Goal: Task Accomplishment & Management: Manage account settings

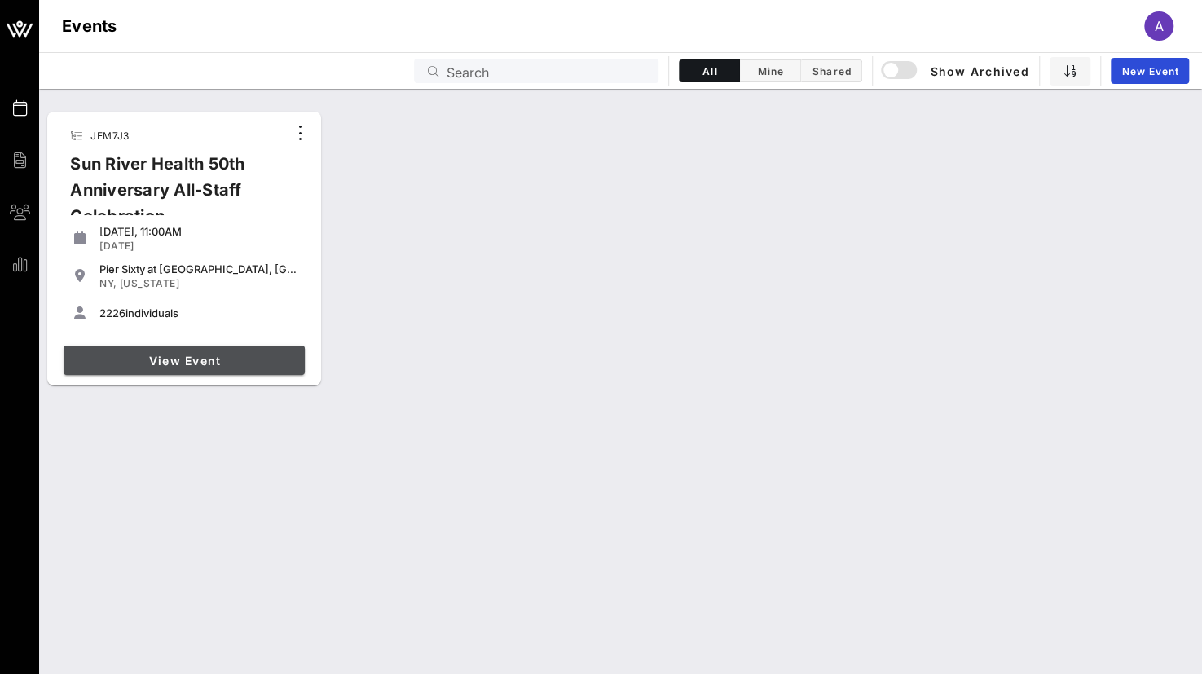
click at [218, 361] on span "View Event" at bounding box center [184, 361] width 228 height 14
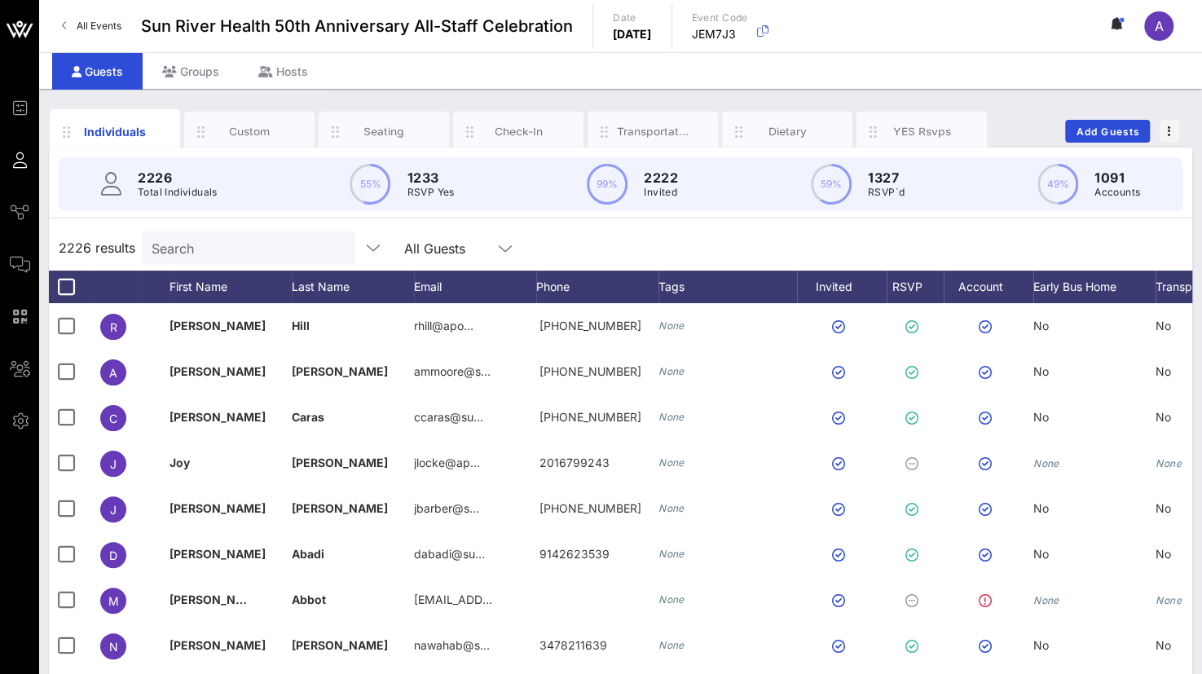
click at [214, 253] on input "Search" at bounding box center [247, 247] width 191 height 21
click at [199, 247] on input "text" at bounding box center [247, 247] width 191 height 21
paste input "[PERSON_NAME]"
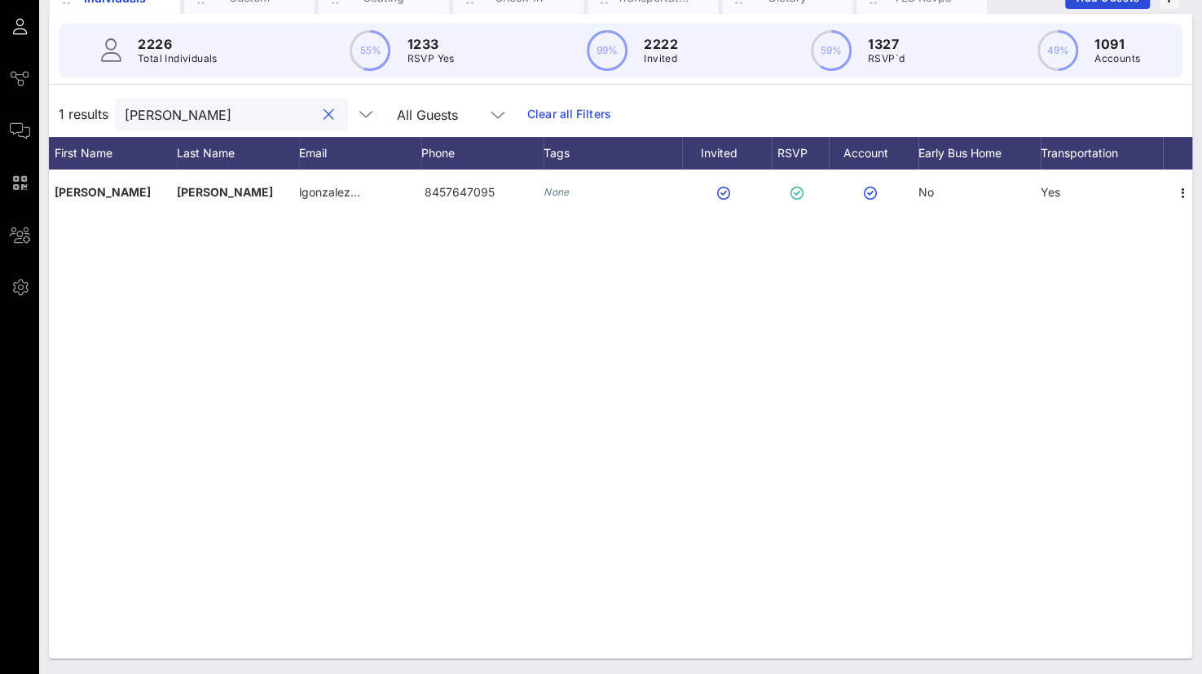
scroll to position [0, 126]
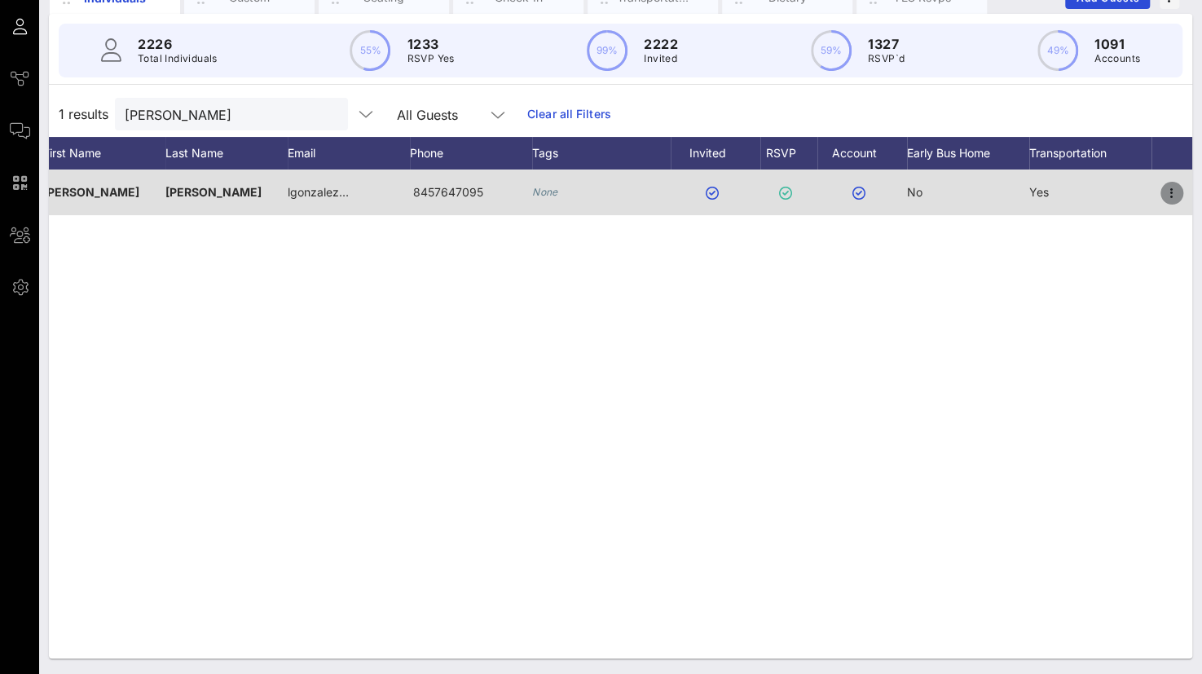
click at [1171, 193] on icon "button" at bounding box center [1172, 193] width 20 height 20
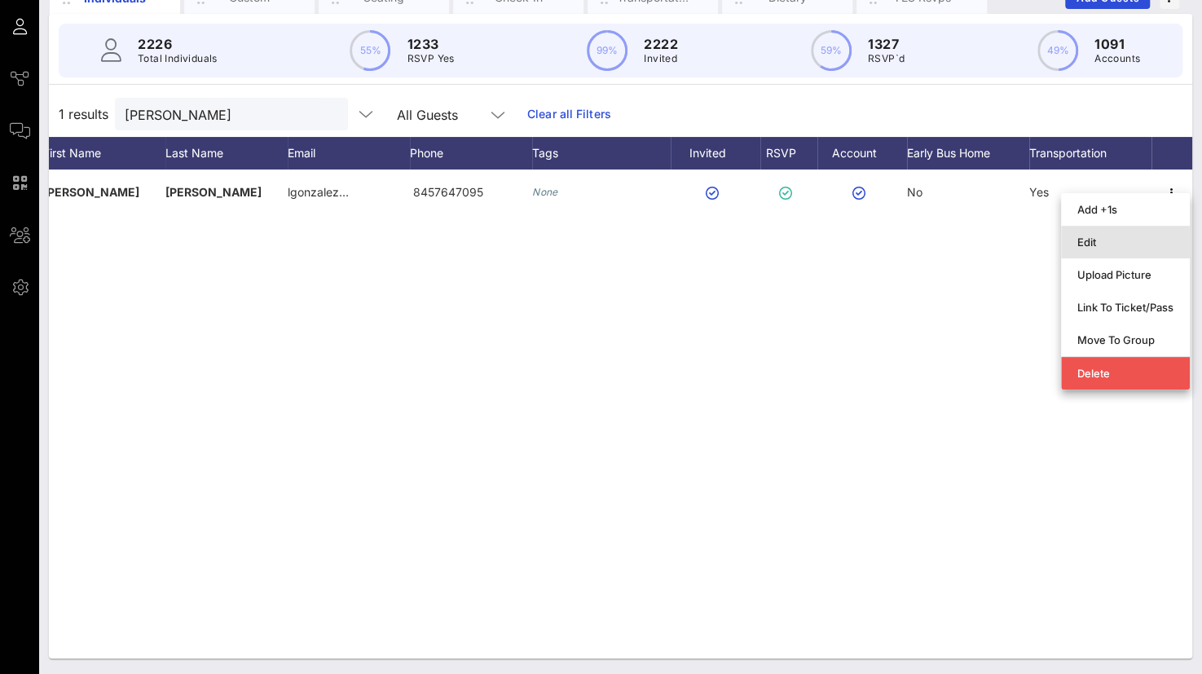
click at [1097, 245] on div "Edit" at bounding box center [1125, 241] width 96 height 13
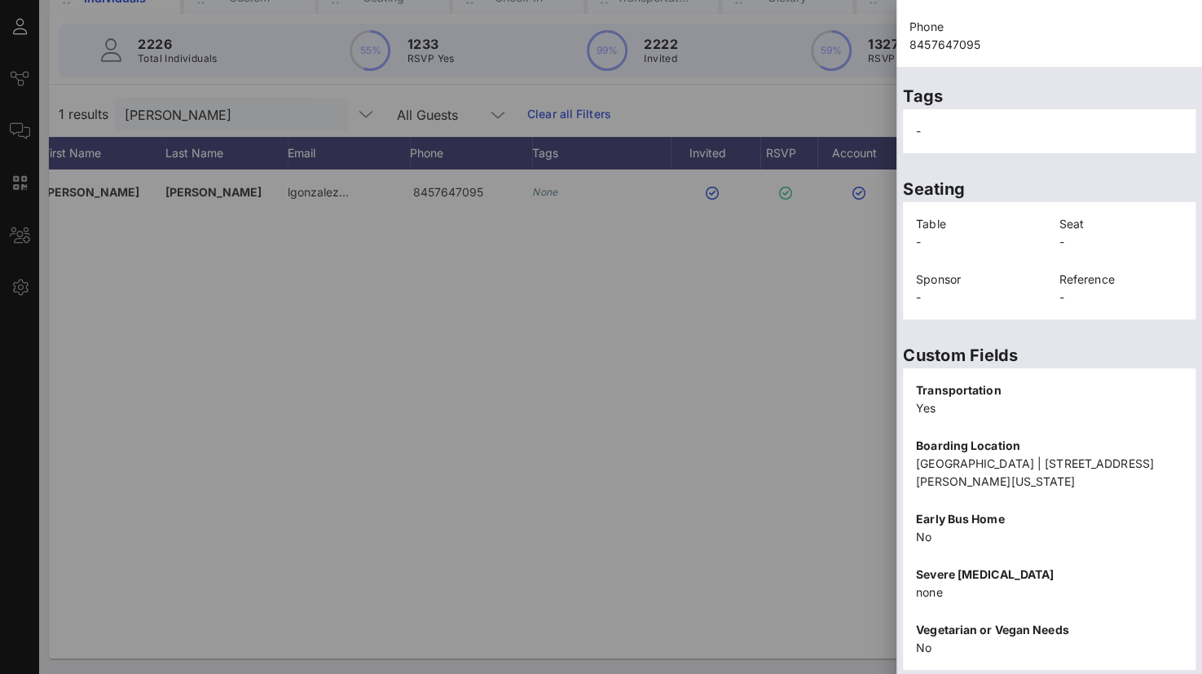
scroll to position [230, 0]
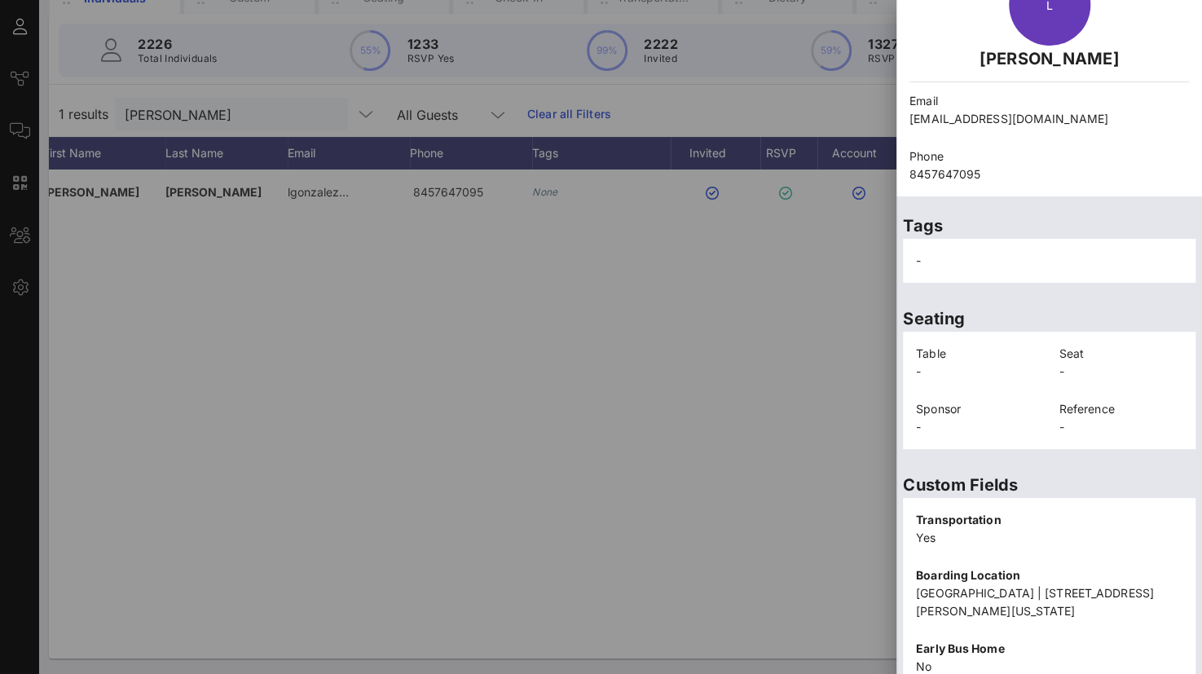
click at [1100, 461] on div "Custom Fields Transportation Yes Boarding Location [GEOGRAPHIC_DATA] | [STREET_…" at bounding box center [1049, 630] width 306 height 350
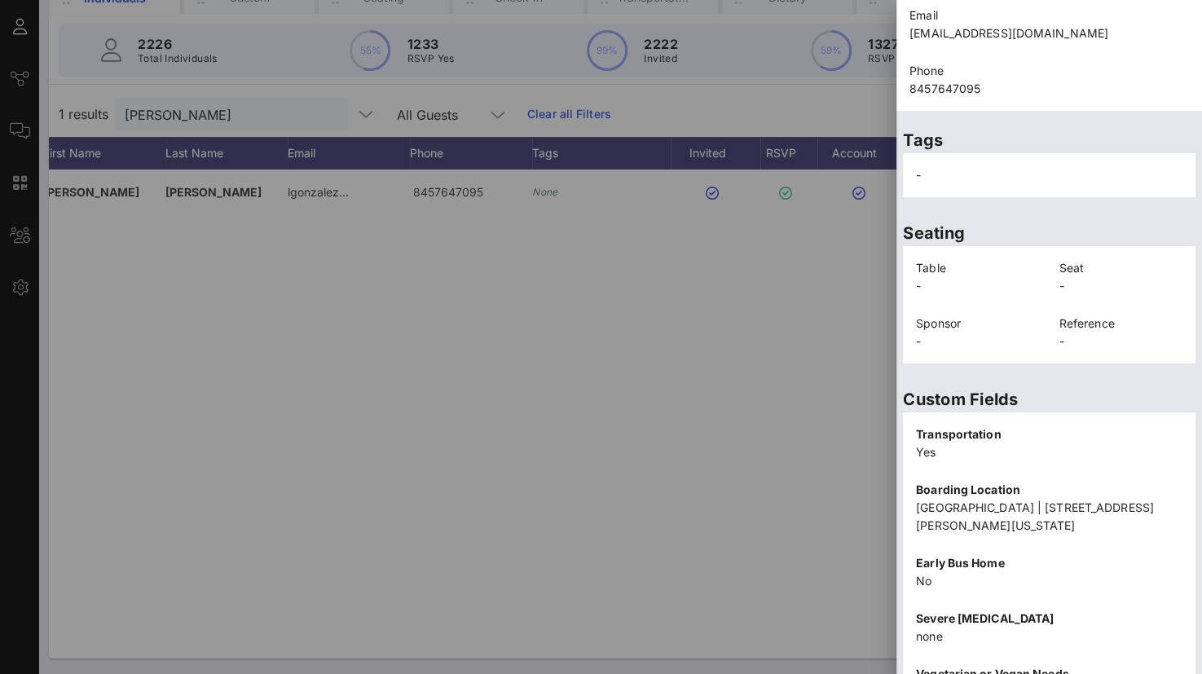
scroll to position [371, 0]
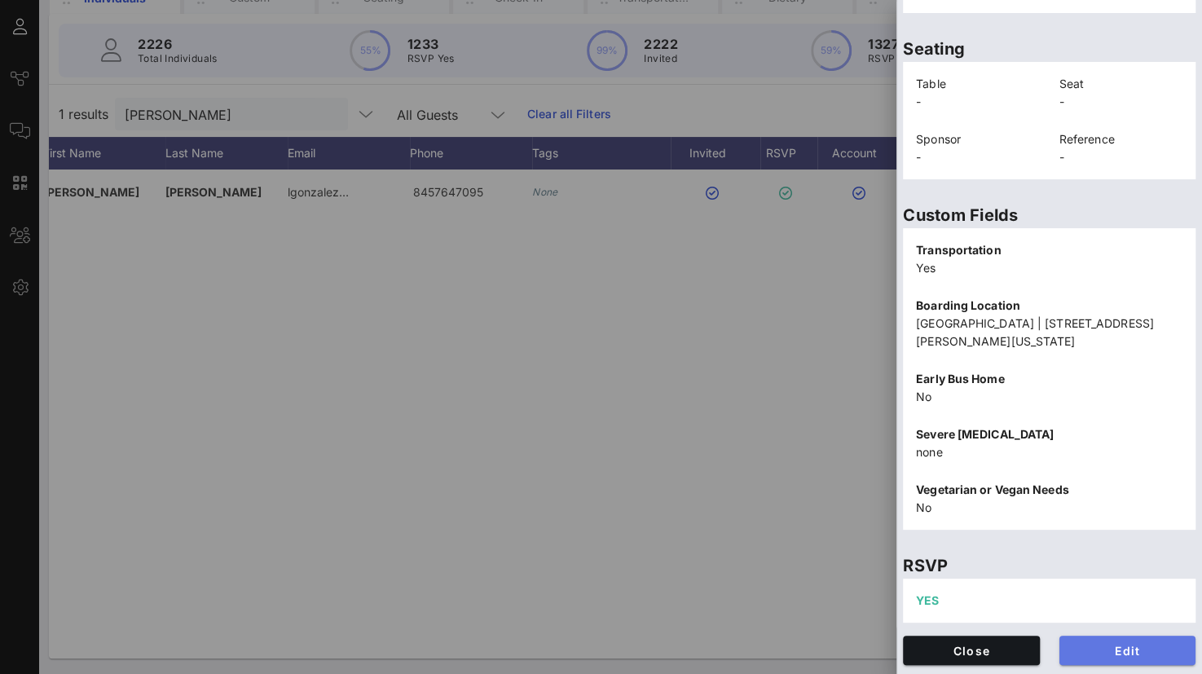
click at [1091, 648] on span "Edit" at bounding box center [1127, 651] width 111 height 14
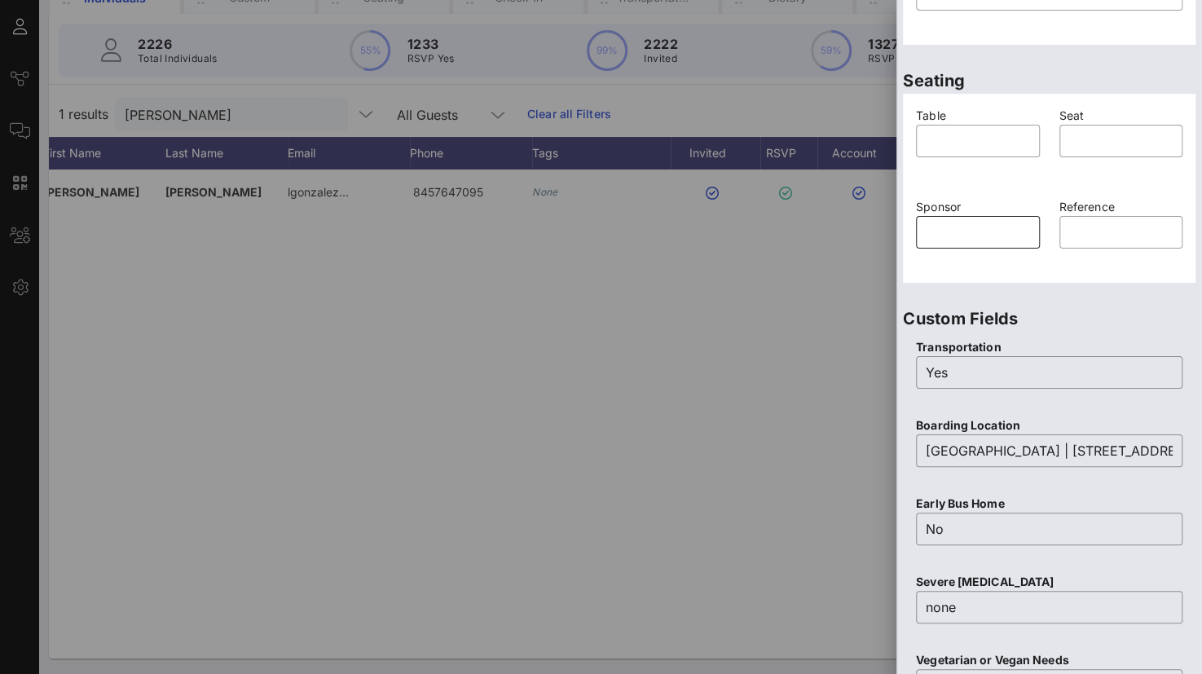
click at [1029, 231] on div "​" at bounding box center [978, 232] width 124 height 33
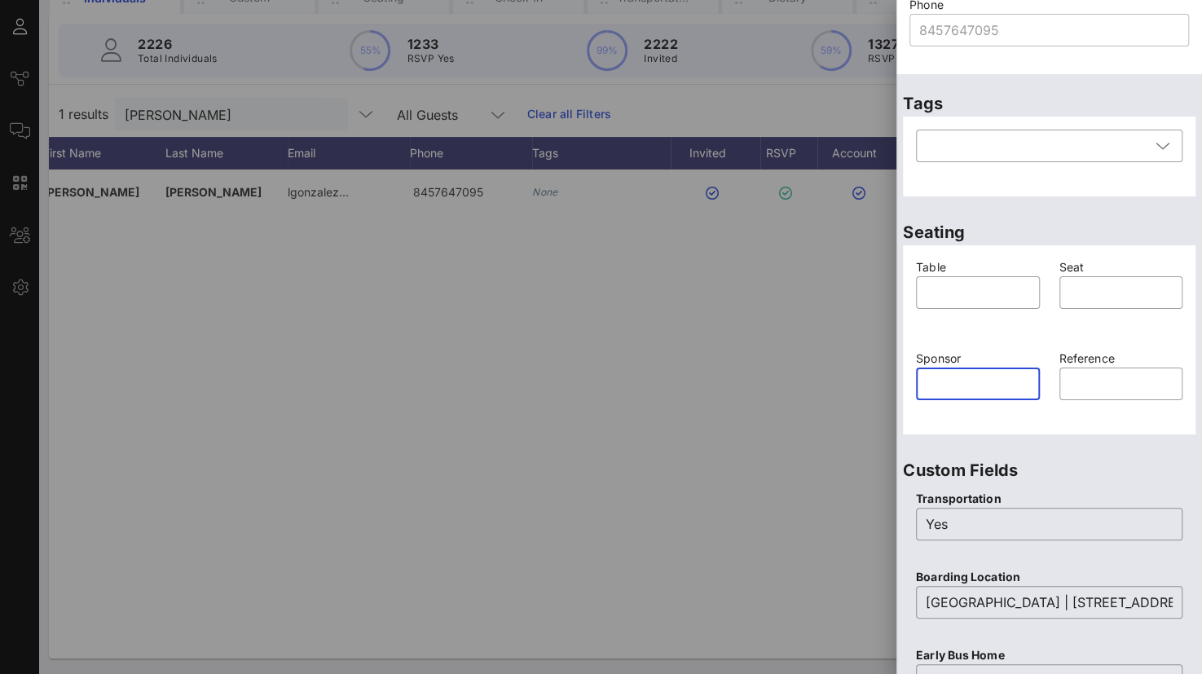
scroll to position [219, 0]
click at [1006, 153] on div at bounding box center [1037, 146] width 224 height 33
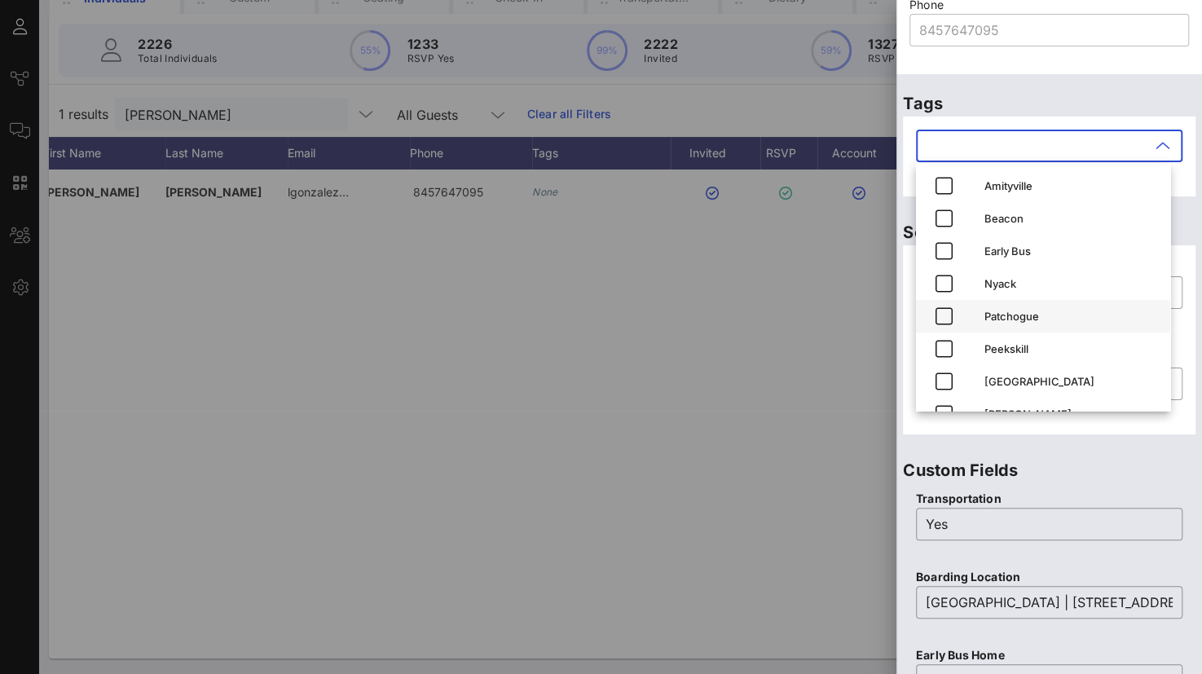
scroll to position [26, 0]
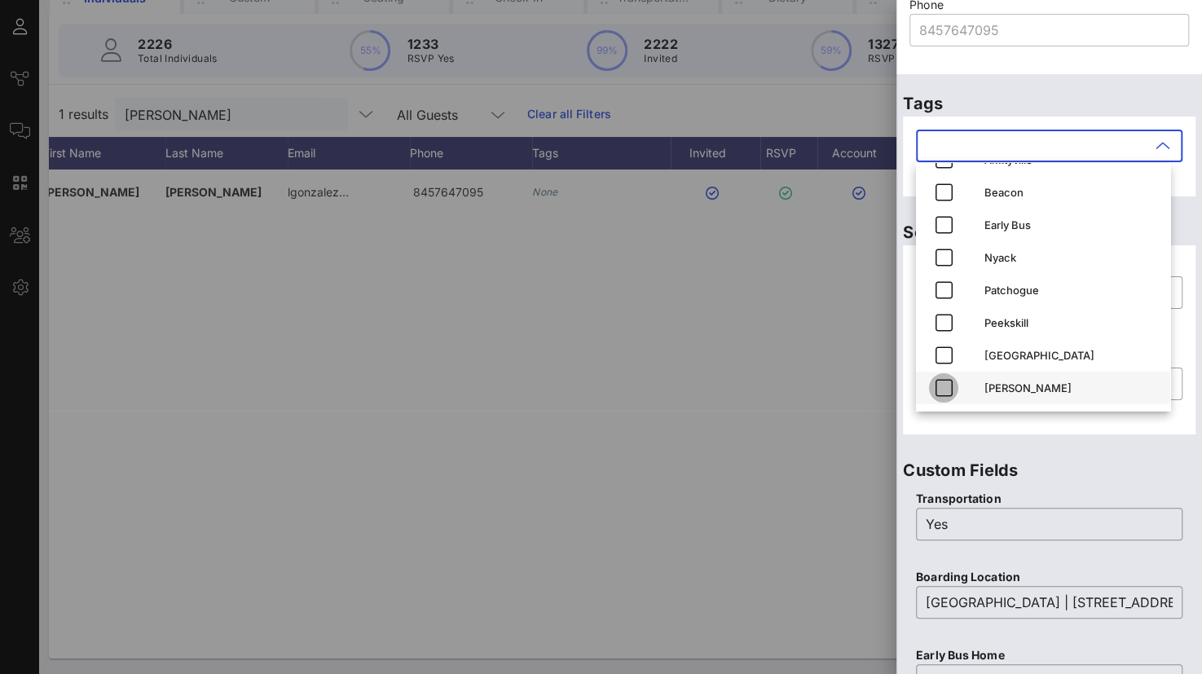
click at [939, 385] on icon "button" at bounding box center [944, 388] width 20 height 20
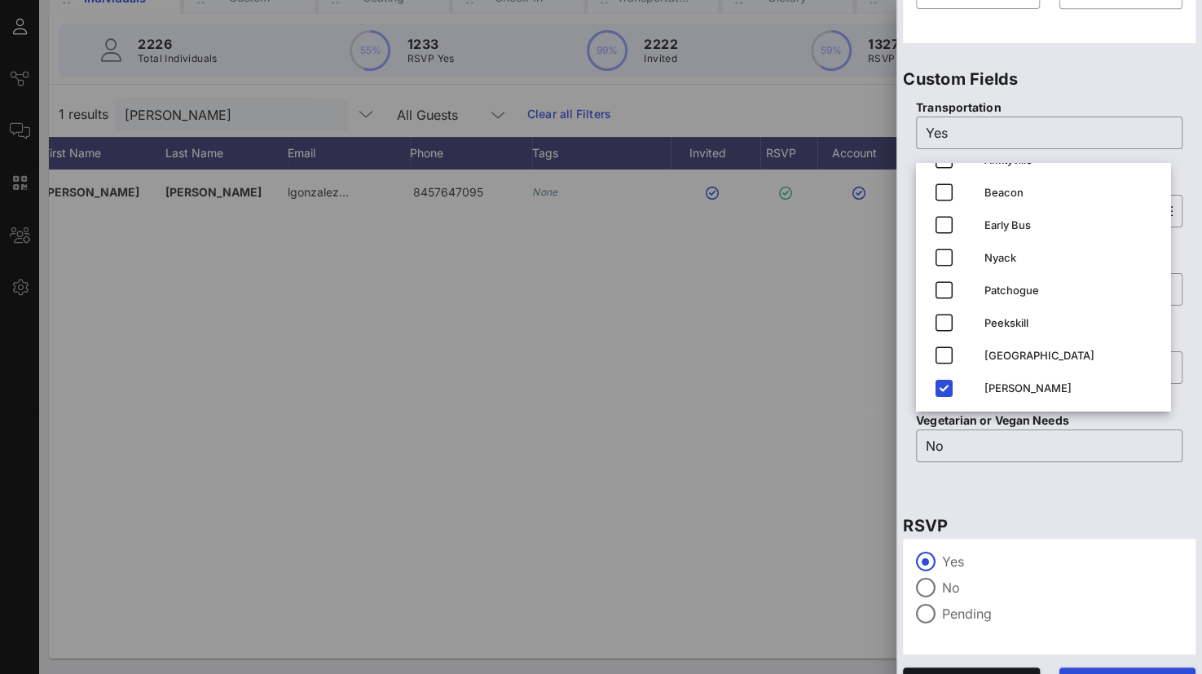
scroll to position [642, 0]
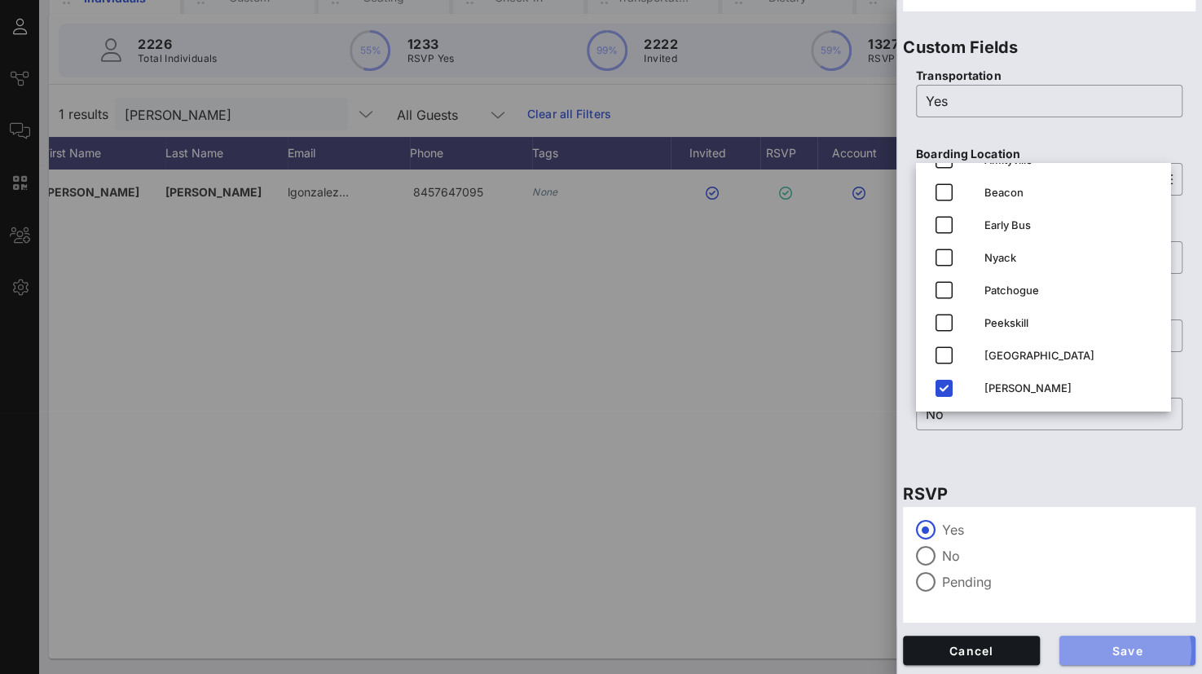
click at [1128, 648] on span "Save" at bounding box center [1127, 651] width 111 height 14
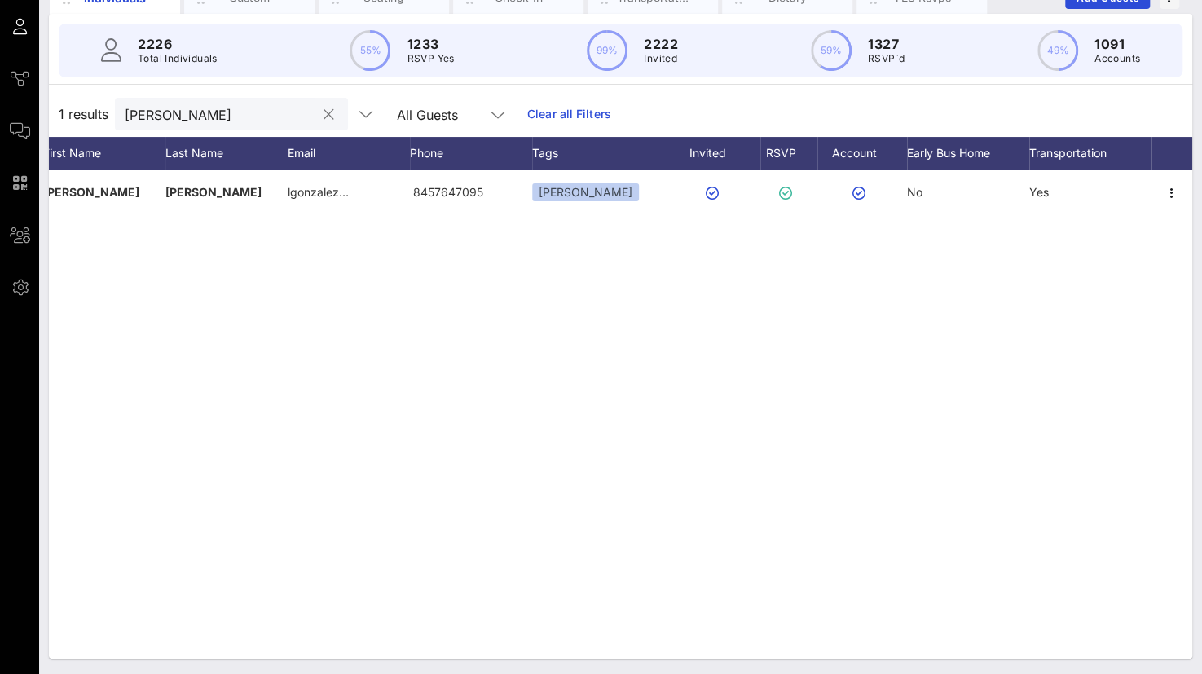
click at [276, 114] on input "[PERSON_NAME]" at bounding box center [220, 113] width 191 height 21
drag, startPoint x: 276, startPoint y: 114, endPoint x: 39, endPoint y: 112, distance: 237.1
click at [39, 112] on div "Individuals Custom Seating Check-In Transportation Dietary YES Rsvps Add Guests…" at bounding box center [620, 314] width 1163 height 719
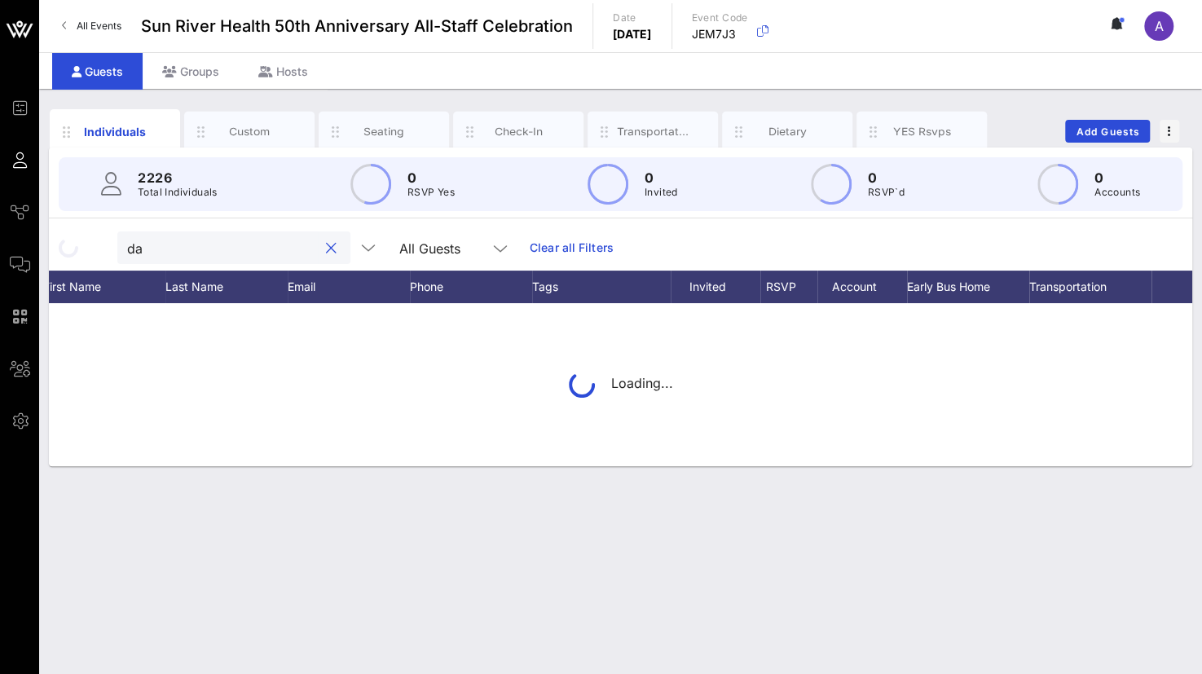
scroll to position [0, 0]
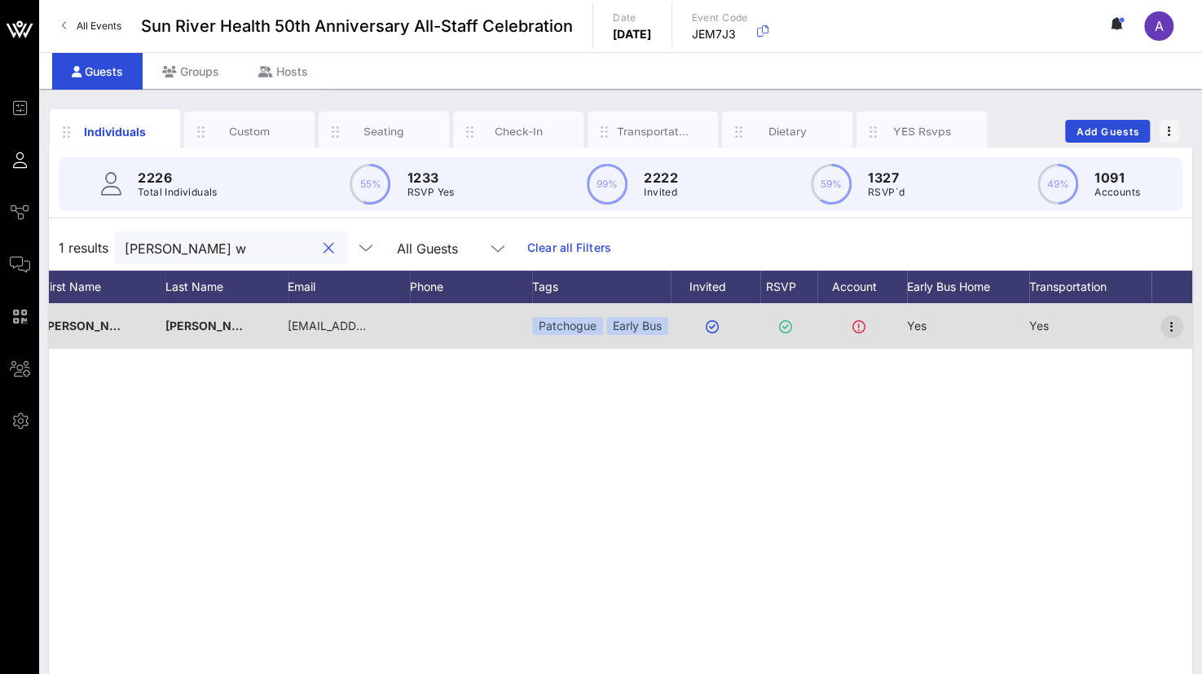
type input "[PERSON_NAME] w"
click at [1170, 322] on icon "button" at bounding box center [1172, 327] width 20 height 20
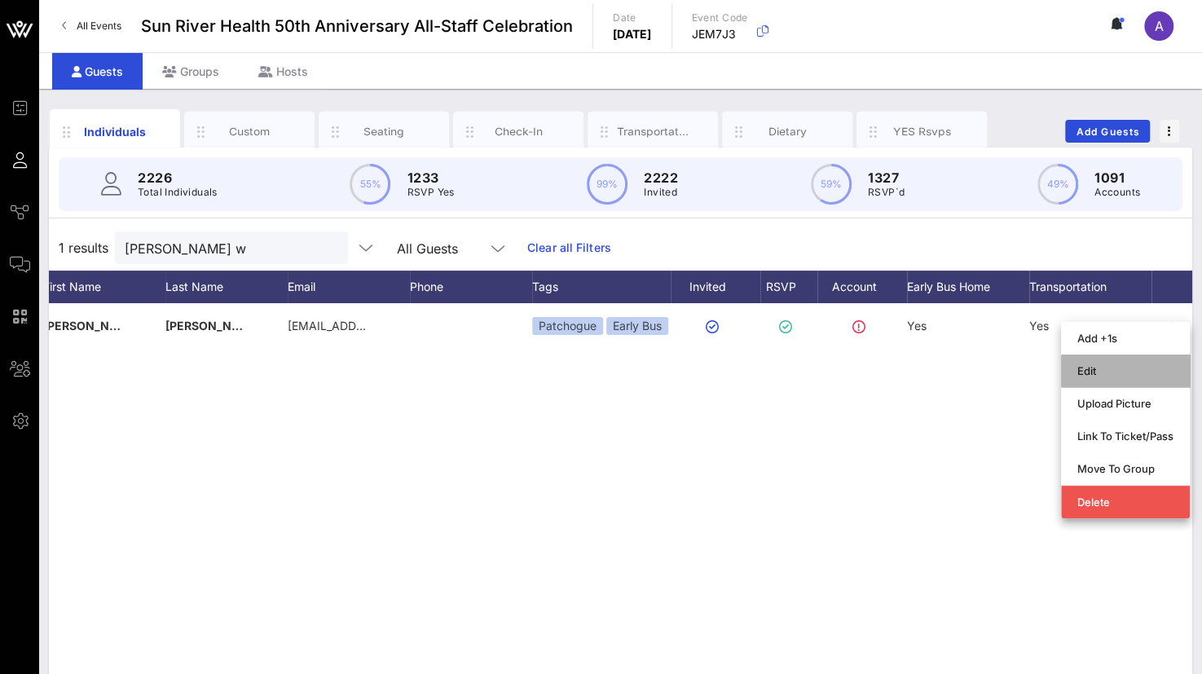
click at [1113, 371] on div "Edit" at bounding box center [1125, 370] width 96 height 13
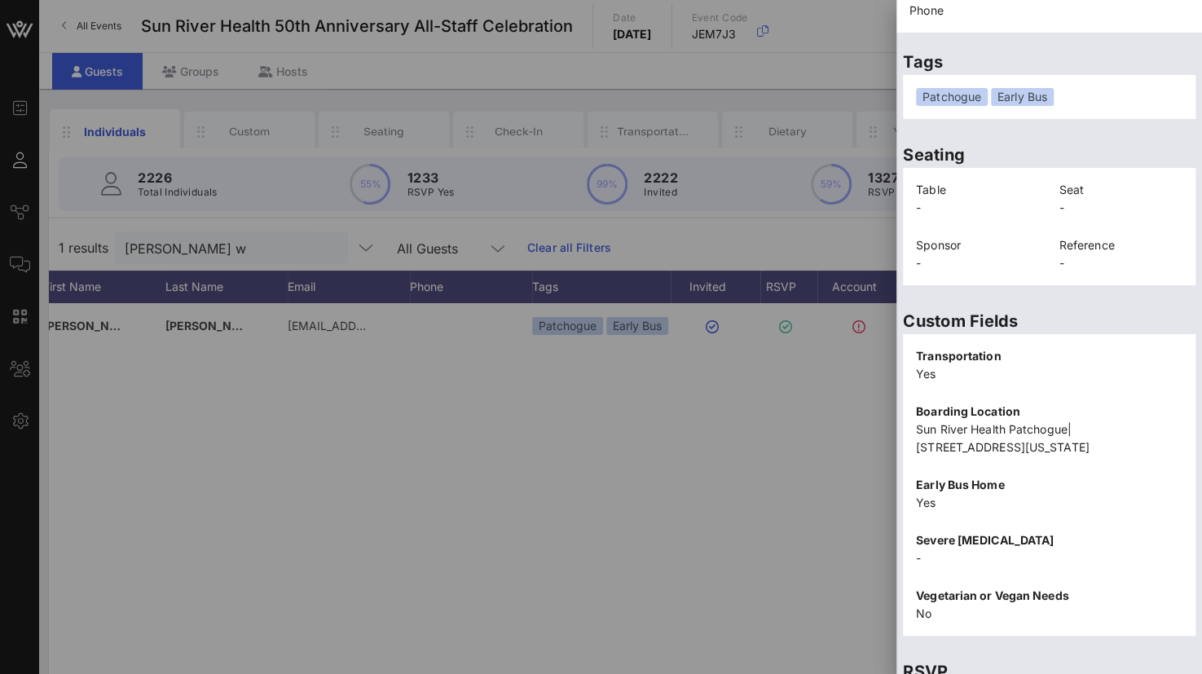
scroll to position [353, 0]
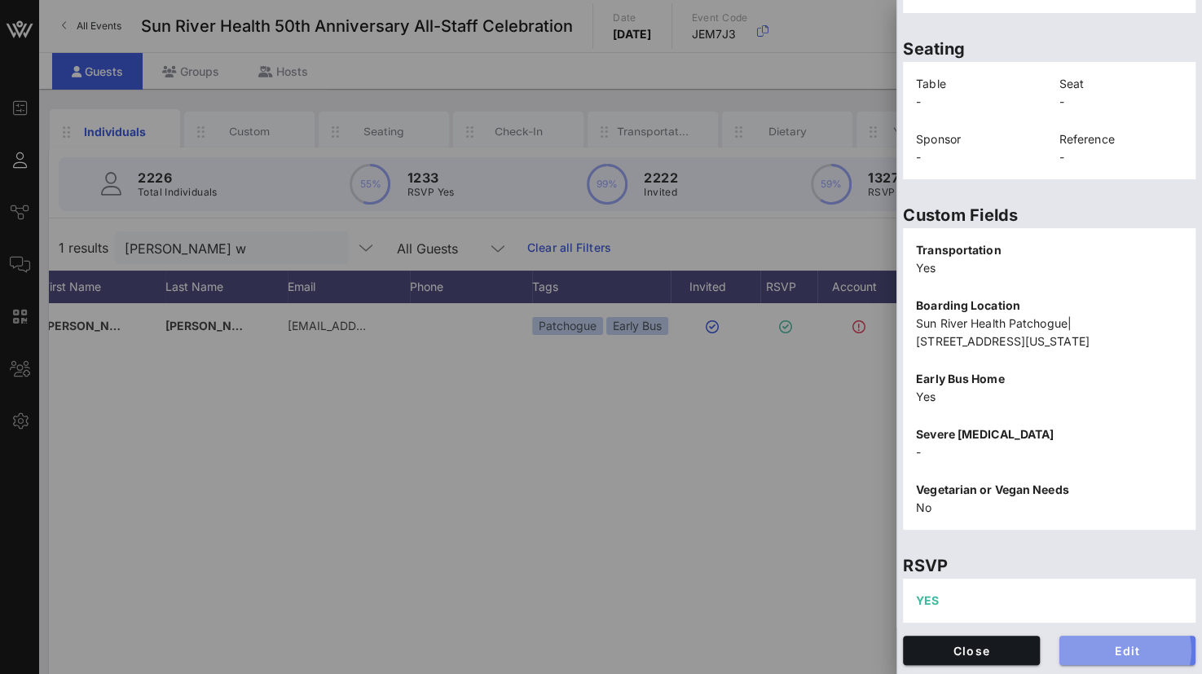
click at [1097, 648] on span "Edit" at bounding box center [1127, 651] width 111 height 14
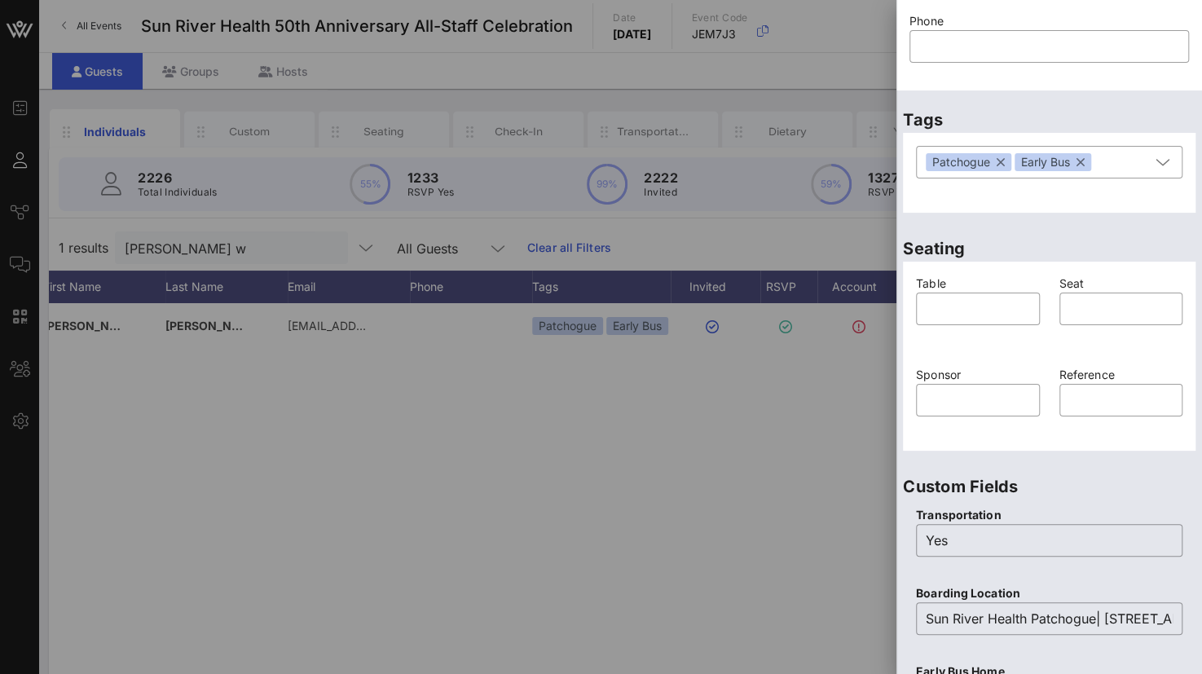
scroll to position [180, 0]
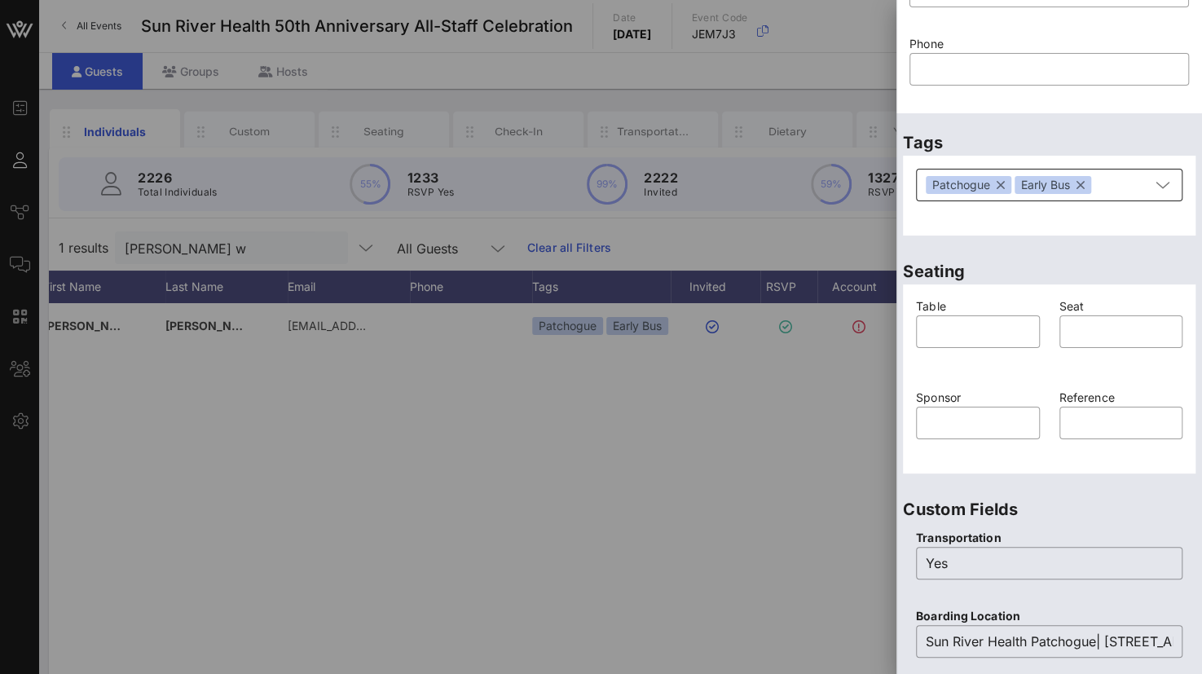
click at [1084, 185] on button "button" at bounding box center [1080, 185] width 8 height 18
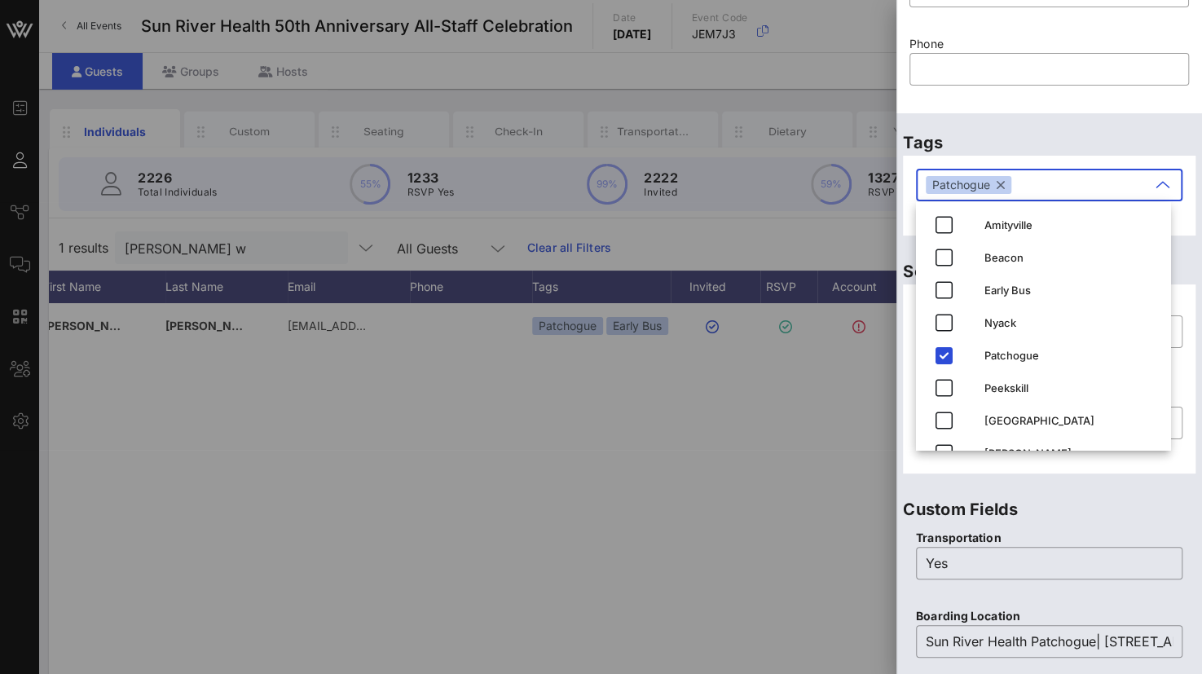
click at [996, 187] on button "button" at bounding box center [1000, 185] width 8 height 18
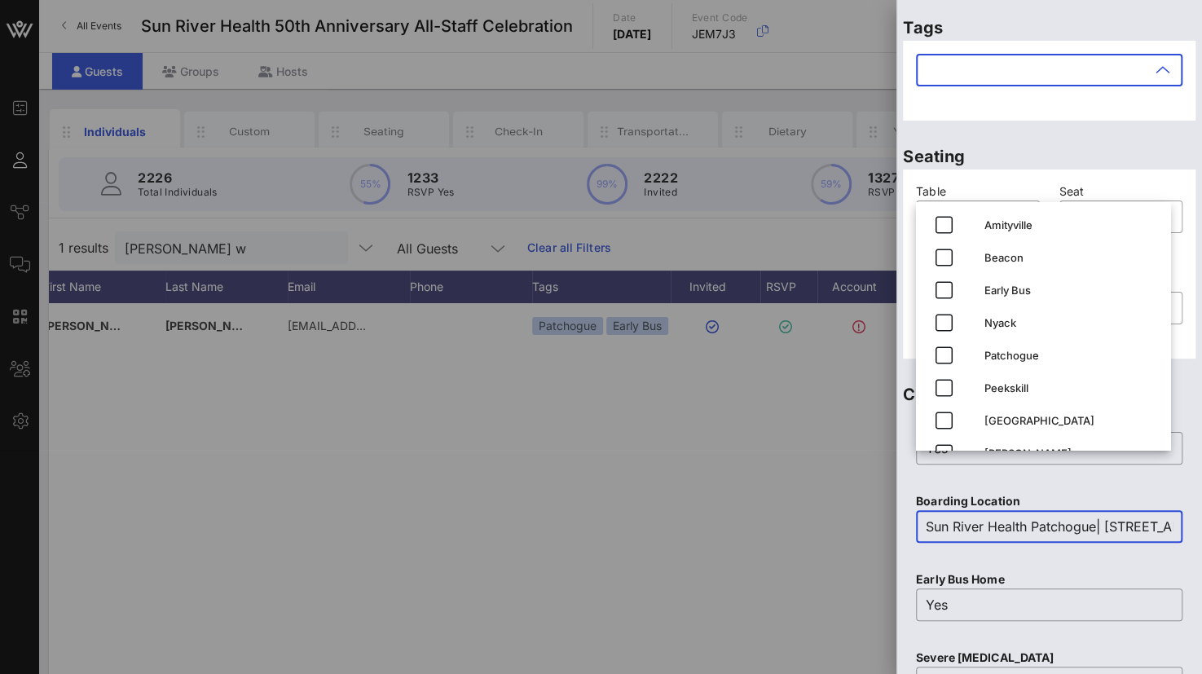
scroll to position [0, 275]
drag, startPoint x: 926, startPoint y: 526, endPoint x: 1219, endPoint y: 504, distance: 293.3
click at [1201, 504] on html "Event Builder Guests Journeys Comms QR Scanner Team Settings Sun River Health 5…" at bounding box center [601, 337] width 1202 height 674
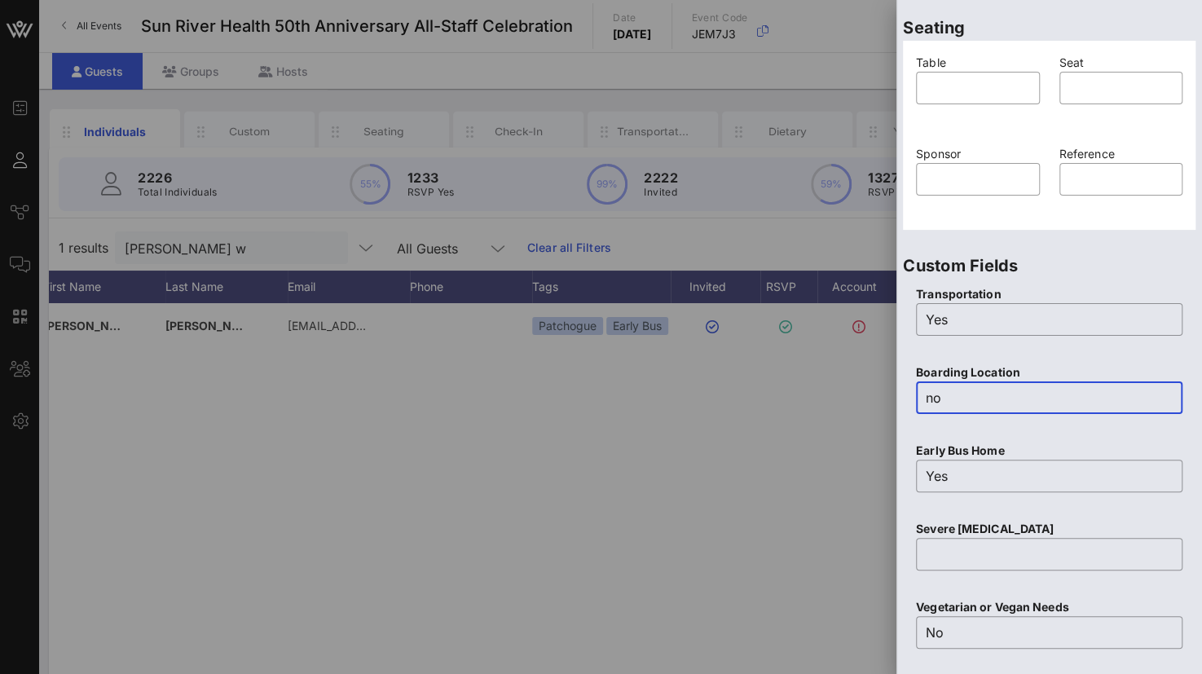
scroll to position [425, 0]
type input "no"
click at [974, 480] on input "Yes" at bounding box center [1048, 474] width 247 height 26
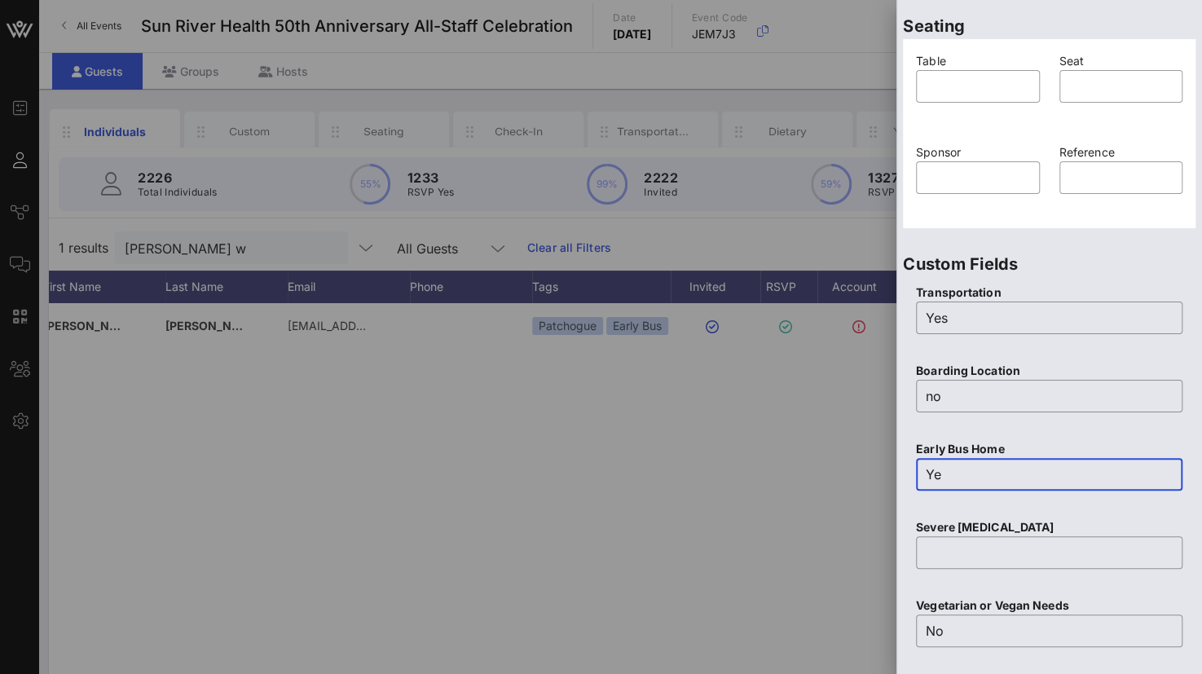
type input "Y"
type input "No"
click at [960, 311] on input "Yes" at bounding box center [1048, 318] width 247 height 26
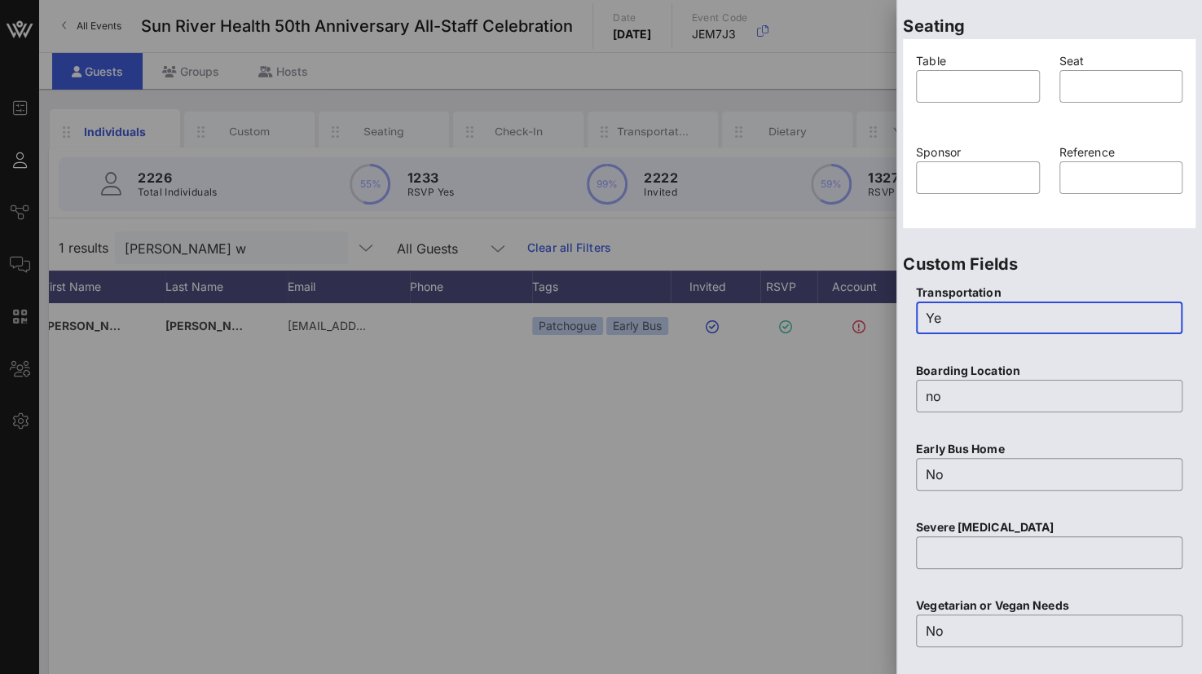
type input "Y"
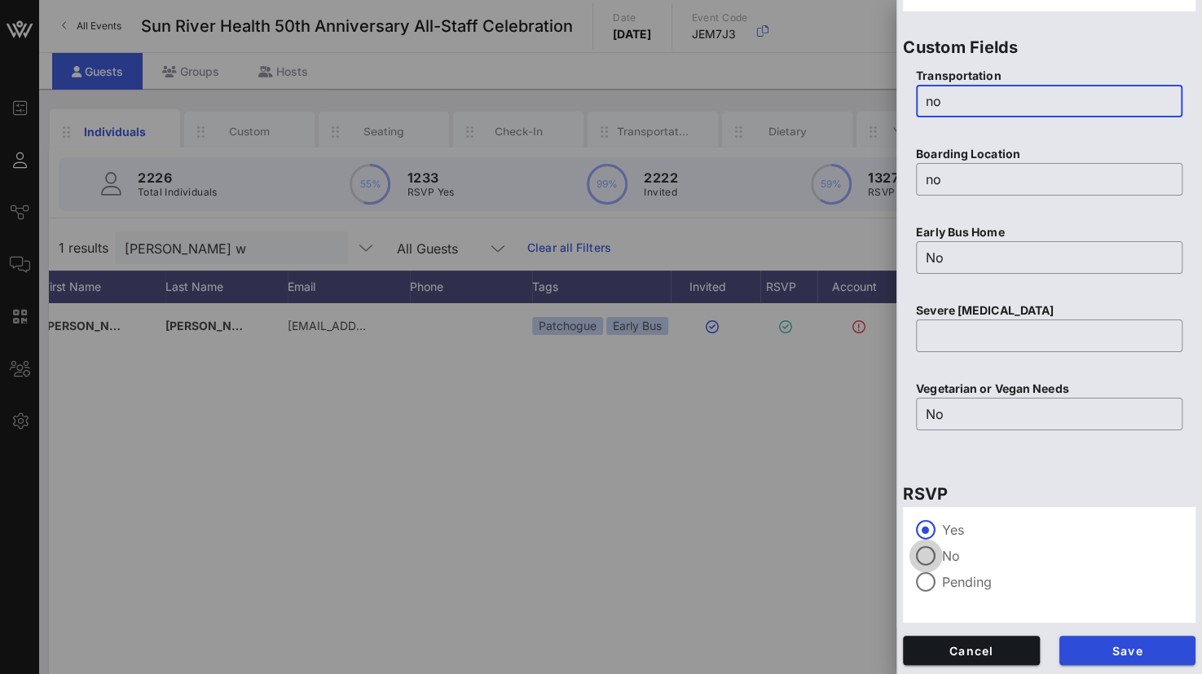
type input "no"
click at [933, 555] on div at bounding box center [926, 556] width 28 height 28
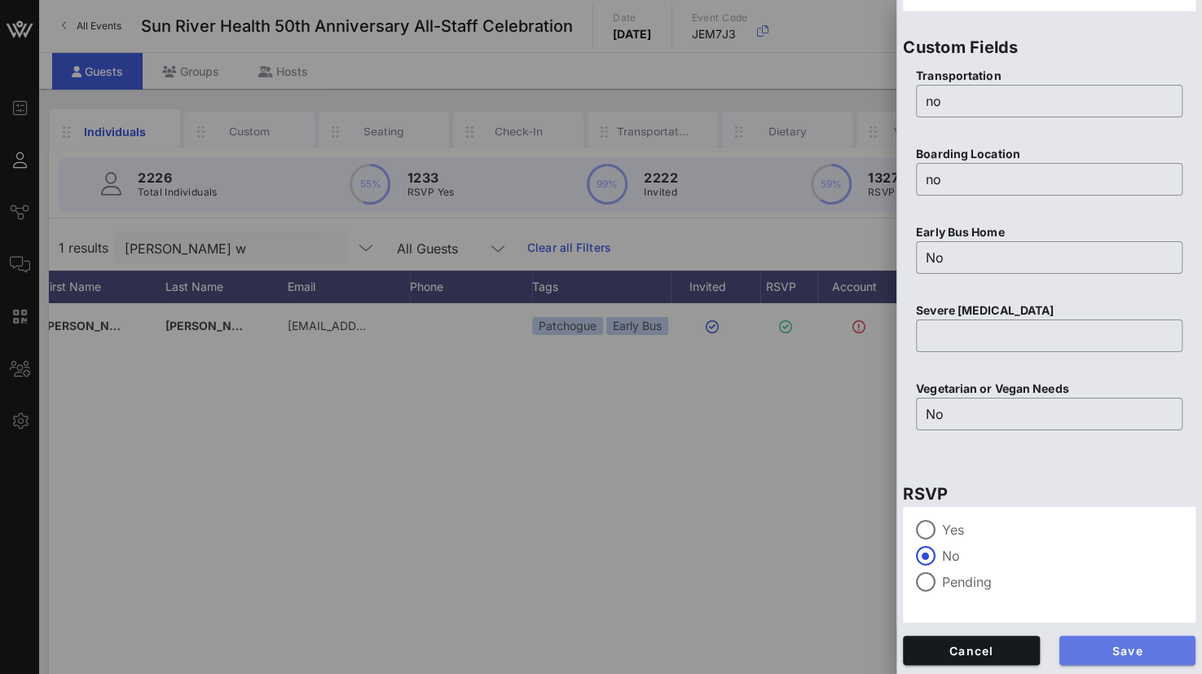
click at [1141, 648] on span "Save" at bounding box center [1127, 651] width 111 height 14
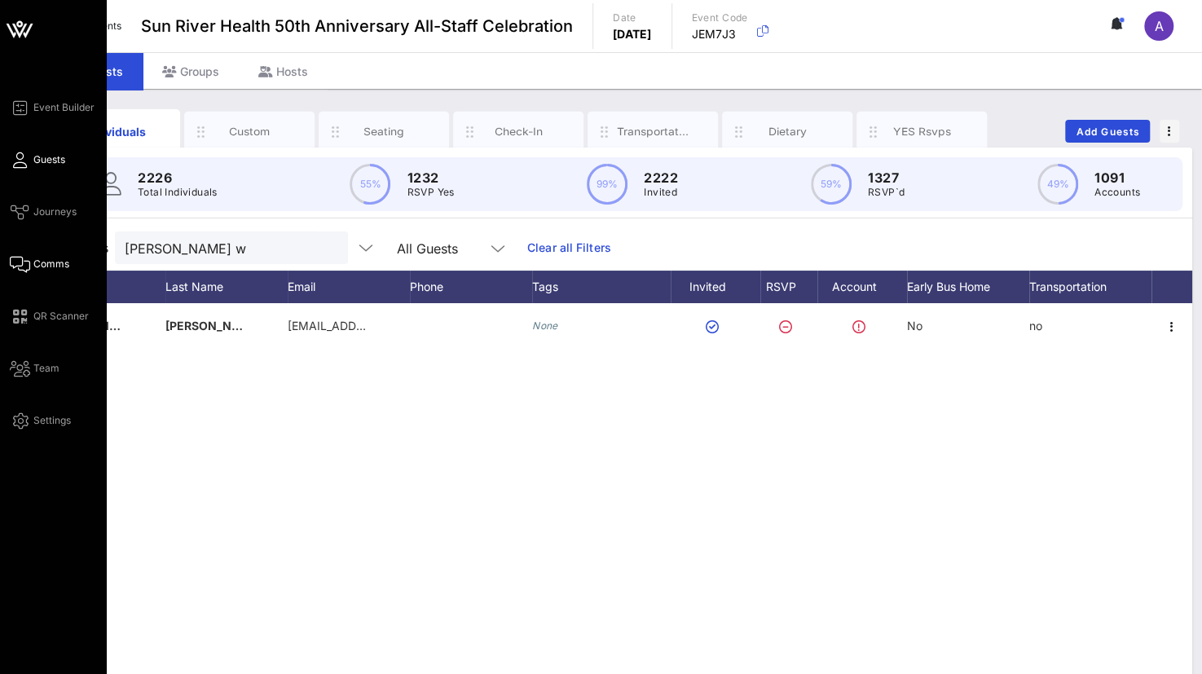
click at [11, 263] on icon at bounding box center [20, 264] width 20 height 2
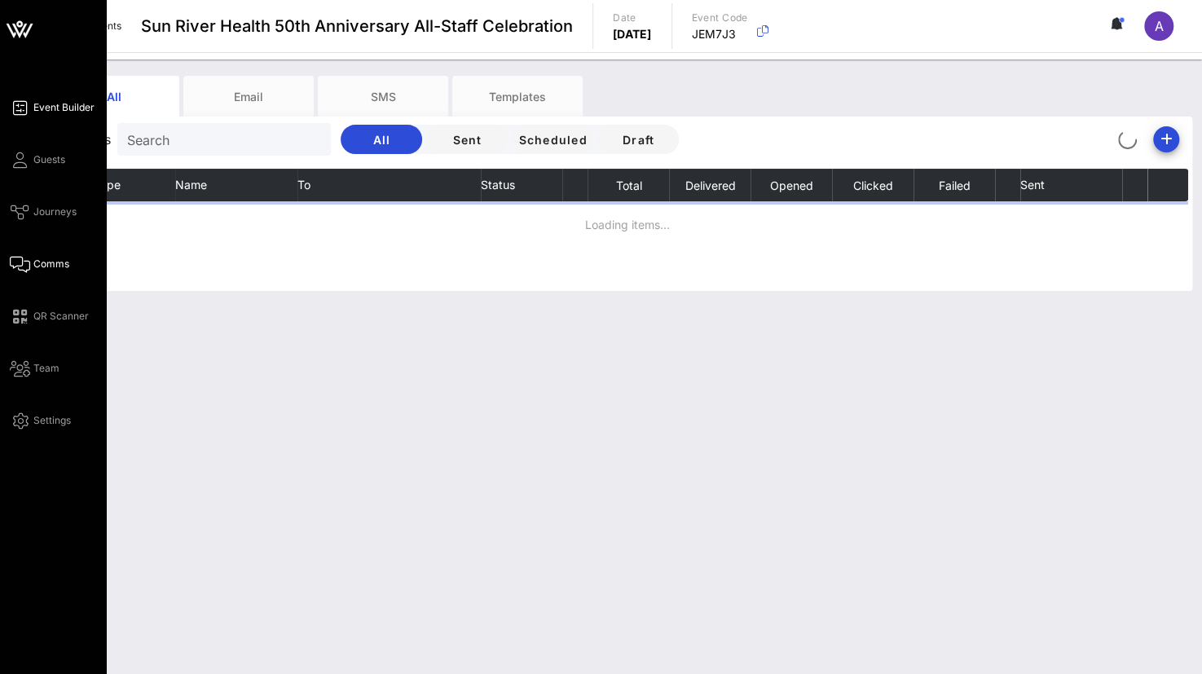
click at [59, 113] on span "Event Builder" at bounding box center [63, 107] width 61 height 15
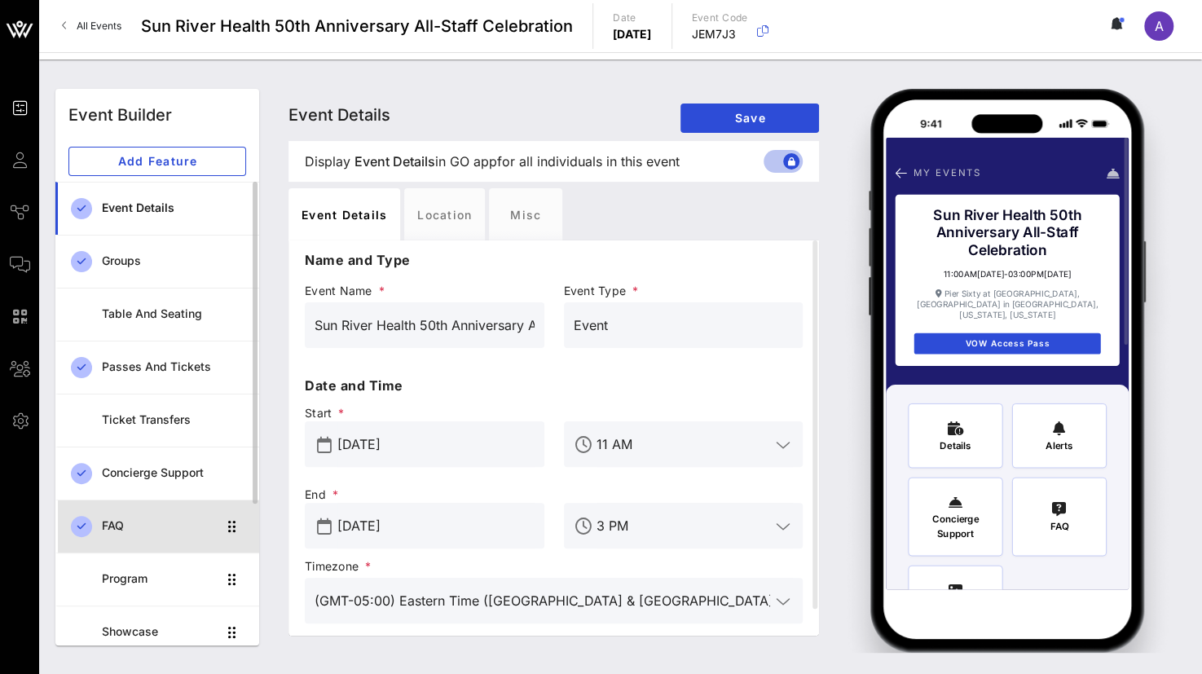
click at [156, 530] on div "FAQ" at bounding box center [159, 526] width 115 height 14
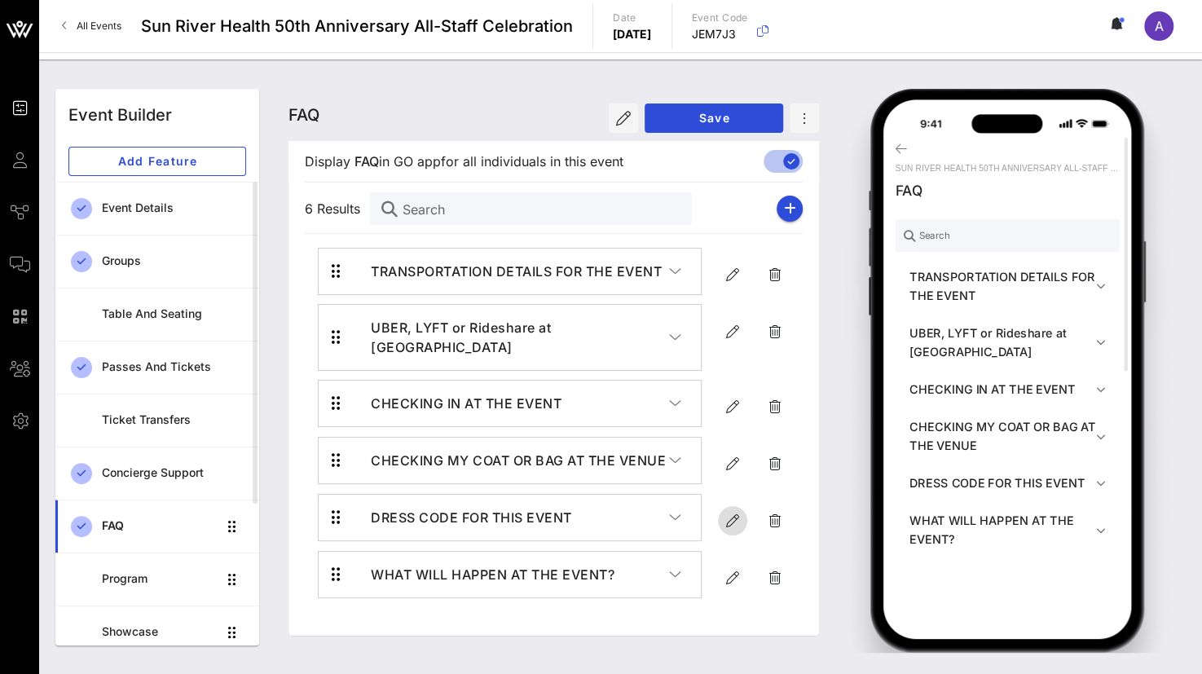
click at [730, 511] on icon "button" at bounding box center [733, 521] width 20 height 20
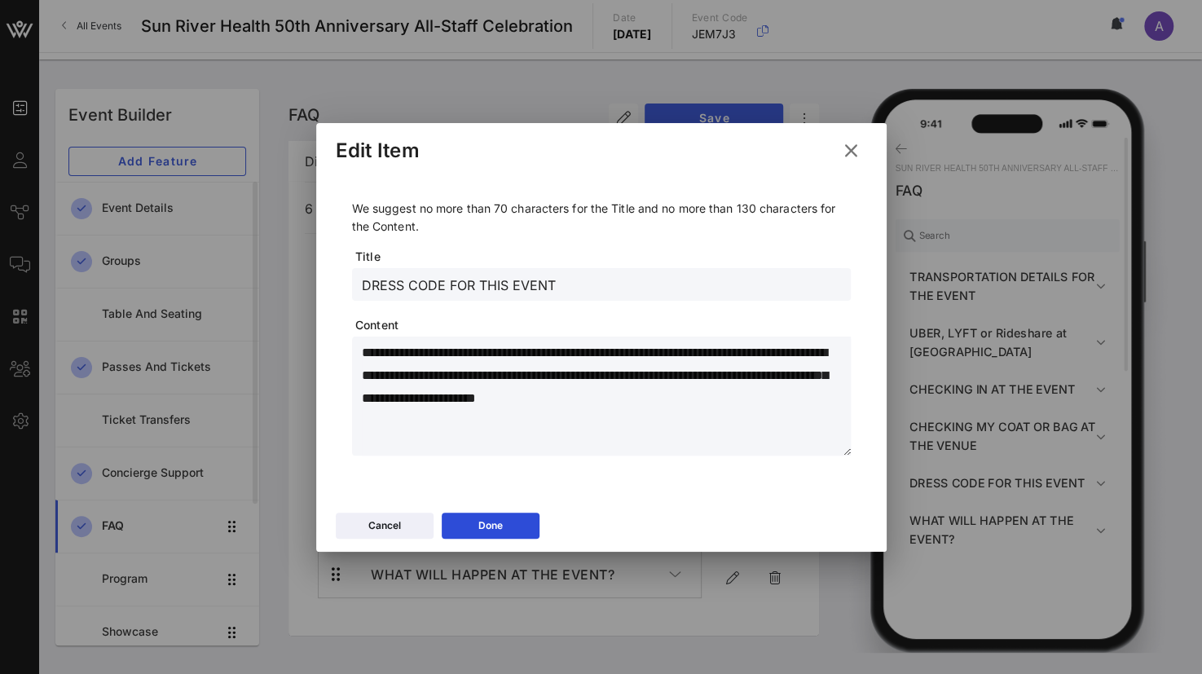
drag, startPoint x: 805, startPoint y: 393, endPoint x: 328, endPoint y: 306, distance: 485.4
click at [328, 306] on div "**********" at bounding box center [601, 339] width 570 height 331
click at [846, 144] on icon at bounding box center [850, 150] width 24 height 22
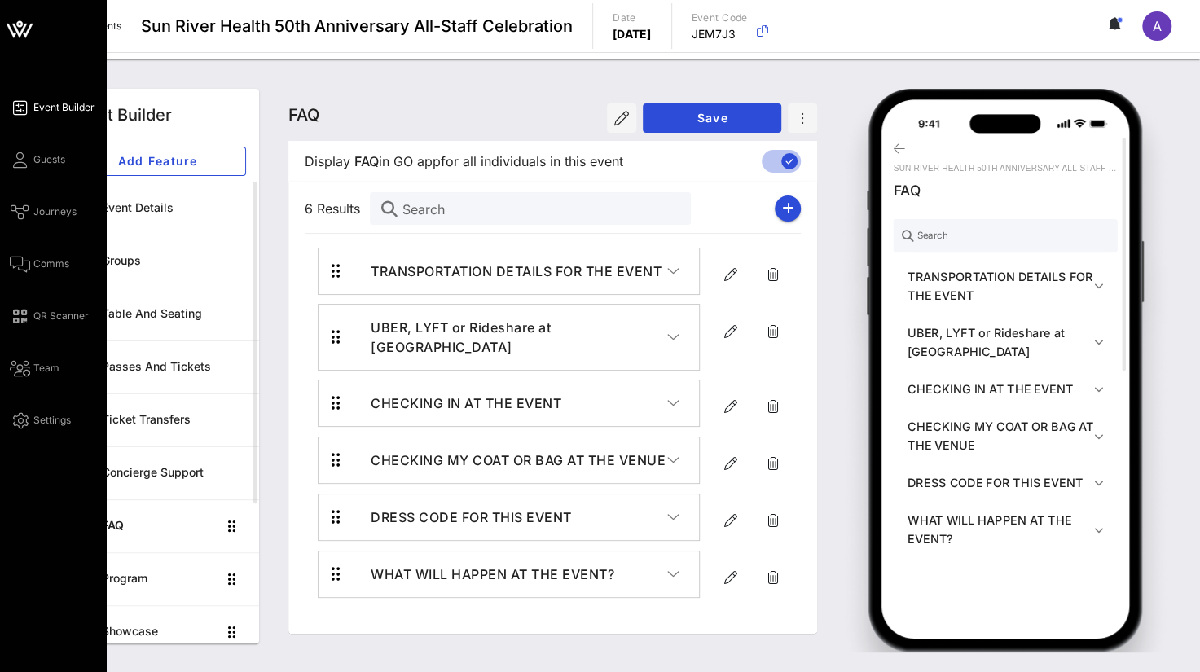
click at [18, 170] on div "Event Builder Guests Journeys Comms QR Scanner Team Settings" at bounding box center [58, 264] width 96 height 332
click at [25, 147] on div "Event Builder Guests Journeys Comms QR Scanner Team Settings" at bounding box center [58, 264] width 96 height 332
click at [24, 159] on icon at bounding box center [20, 160] width 20 height 2
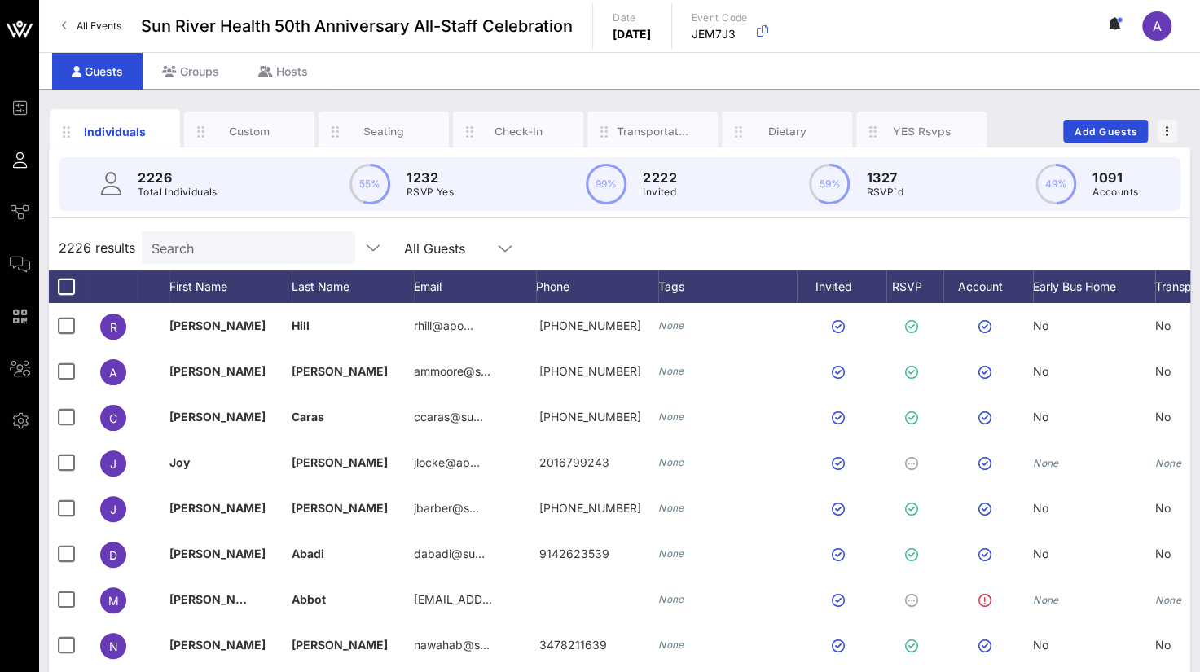
click at [233, 257] on div "Search" at bounding box center [247, 247] width 191 height 33
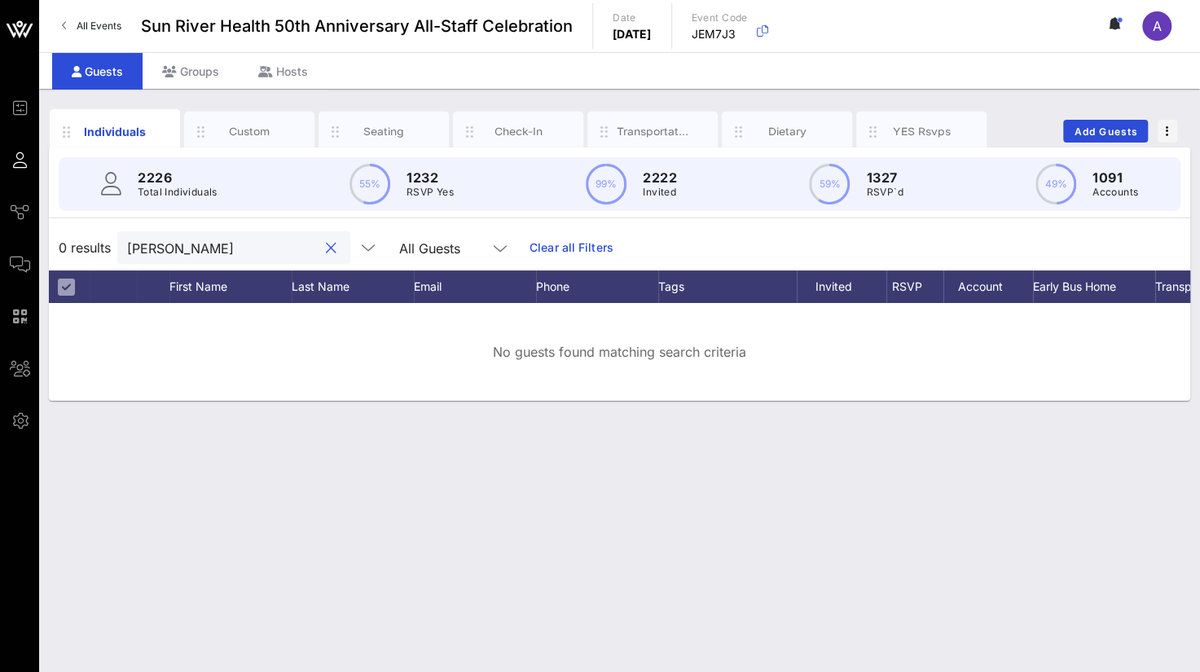
click at [196, 256] on input "[PERSON_NAME]" at bounding box center [222, 247] width 191 height 21
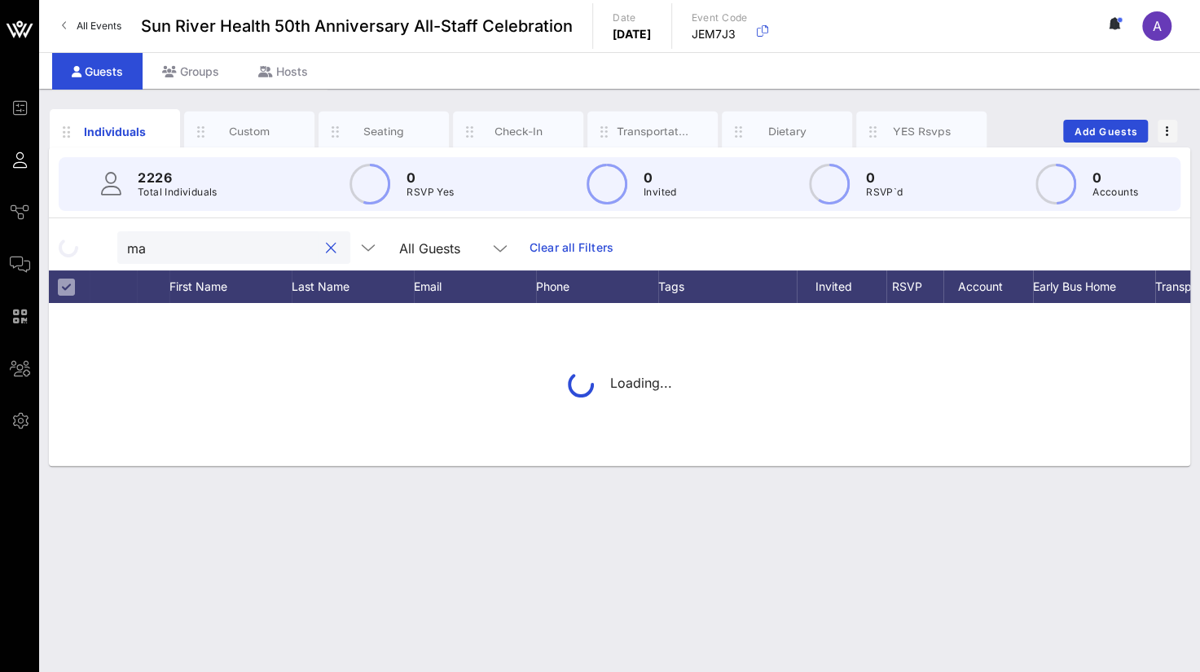
type input "m"
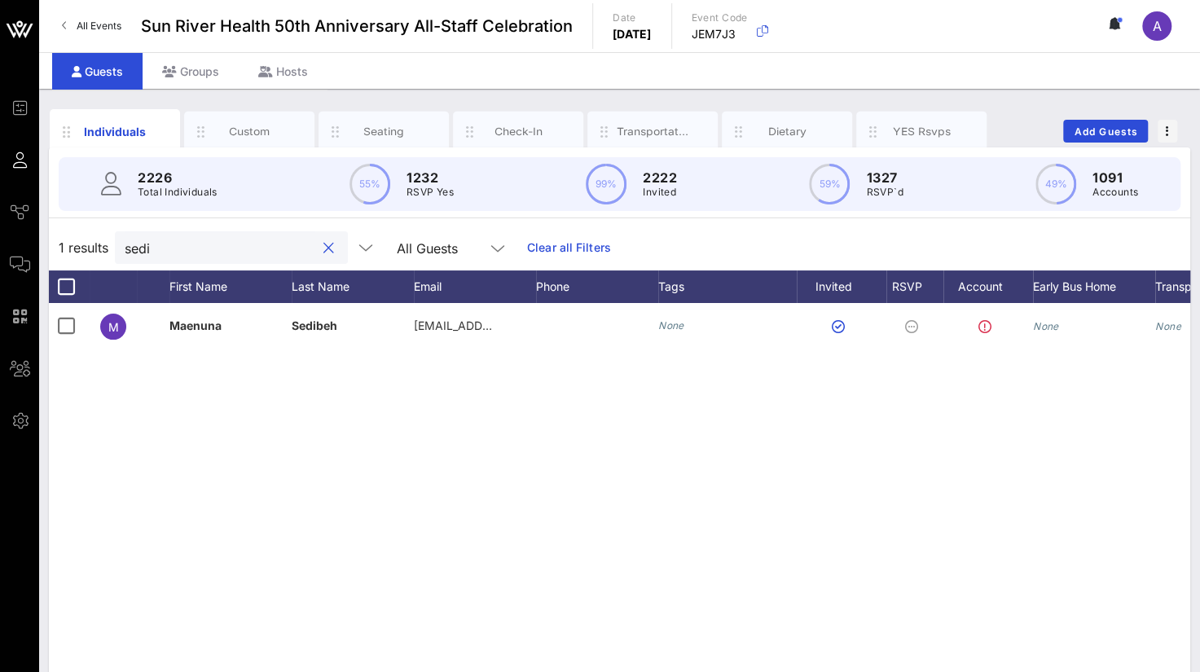
type input "sedi"
click at [1048, 636] on div "M [PERSON_NAME] [EMAIL_ADDRESS][DOMAIN_NAME] None None None" at bounding box center [619, 547] width 1141 height 489
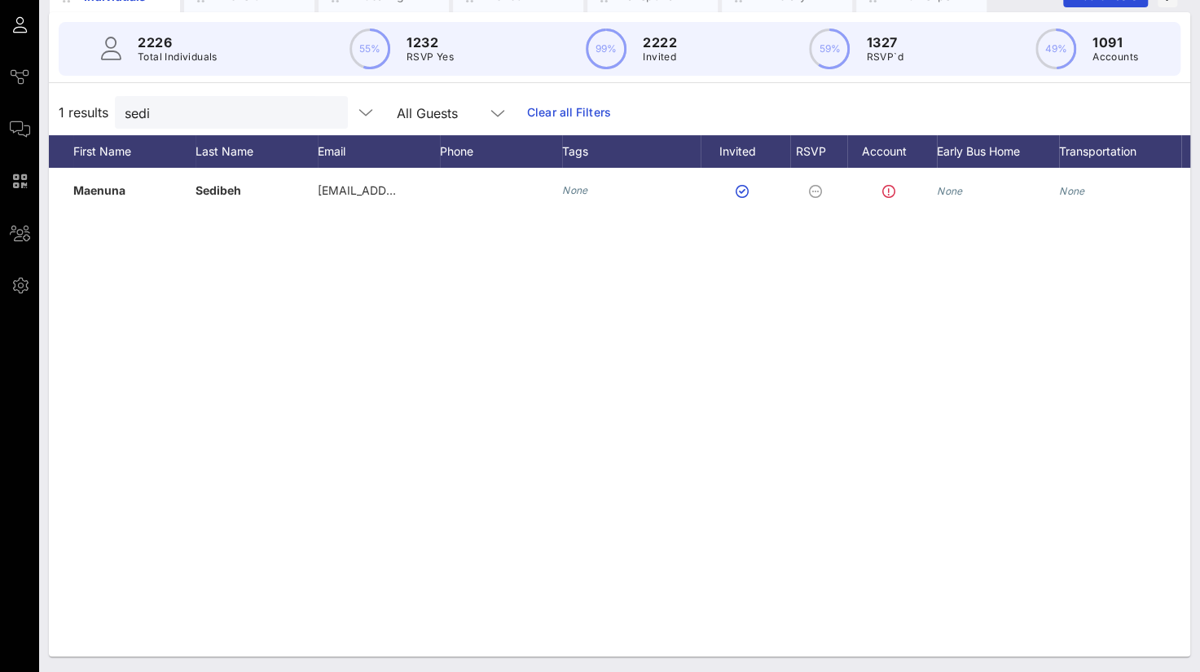
scroll to position [0, 128]
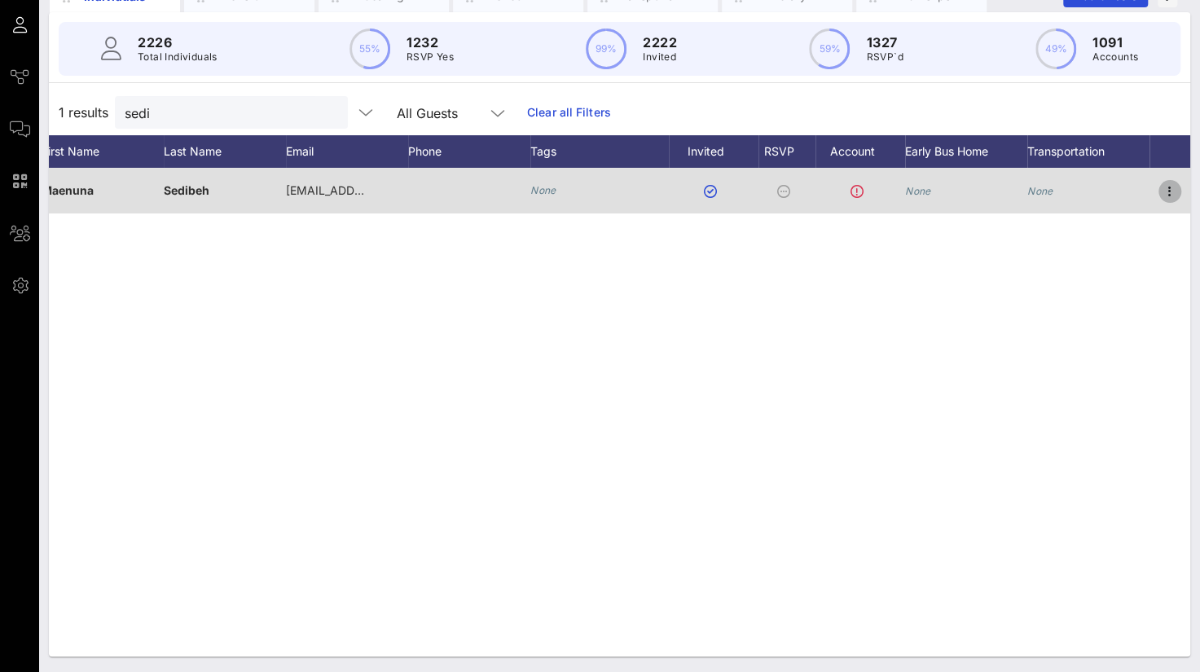
click at [1170, 189] on icon "button" at bounding box center [1170, 192] width 20 height 20
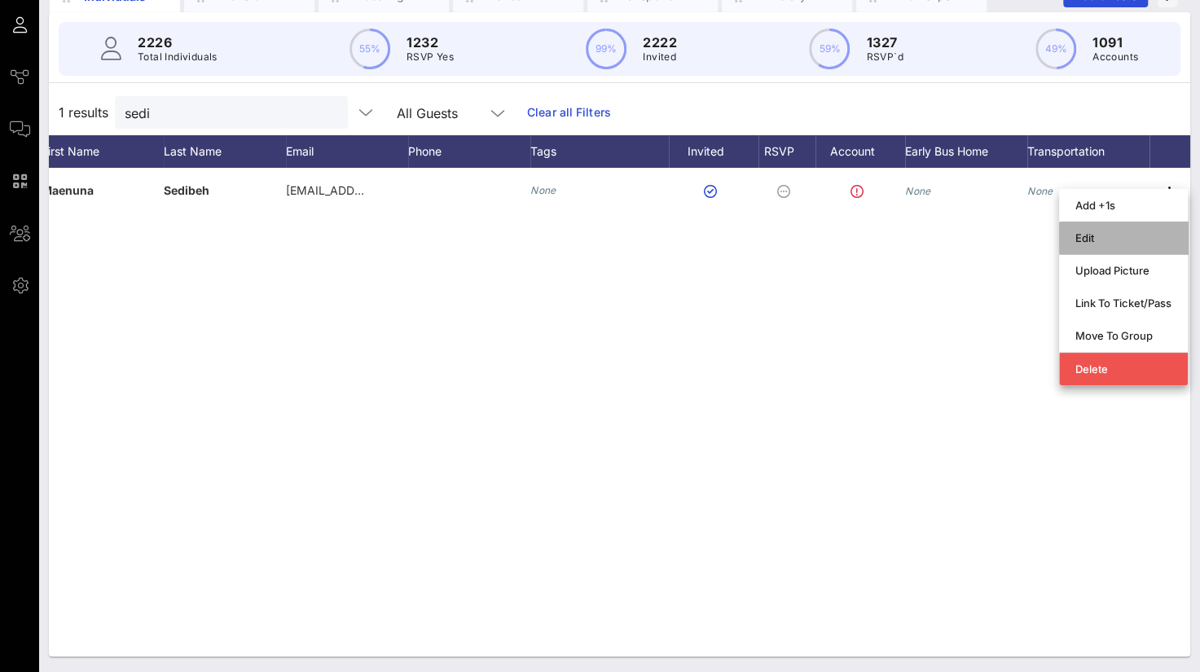
click at [1098, 235] on div "Edit" at bounding box center [1123, 237] width 96 height 13
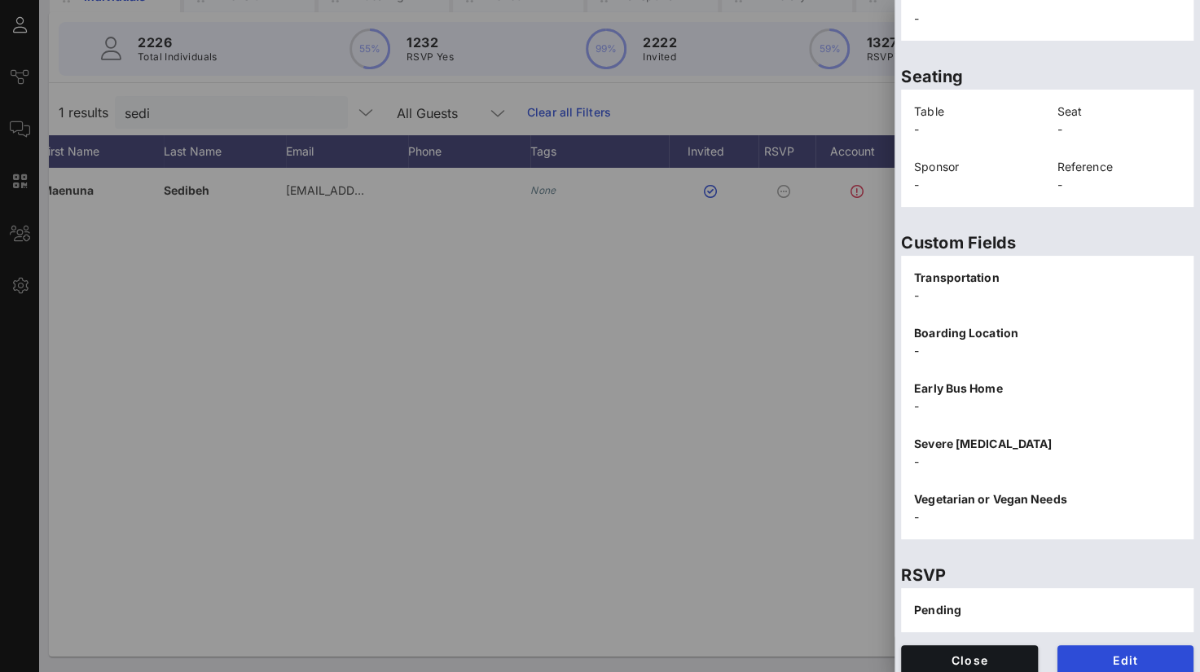
scroll to position [336, 0]
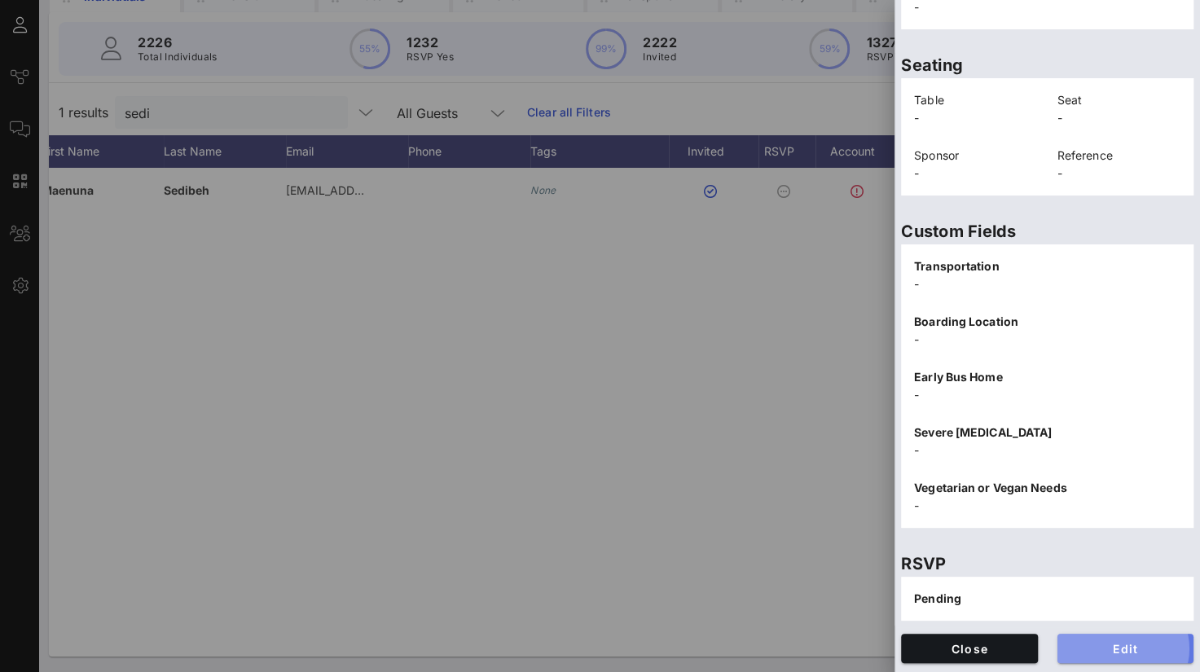
click at [1072, 648] on span "Edit" at bounding box center [1125, 649] width 111 height 14
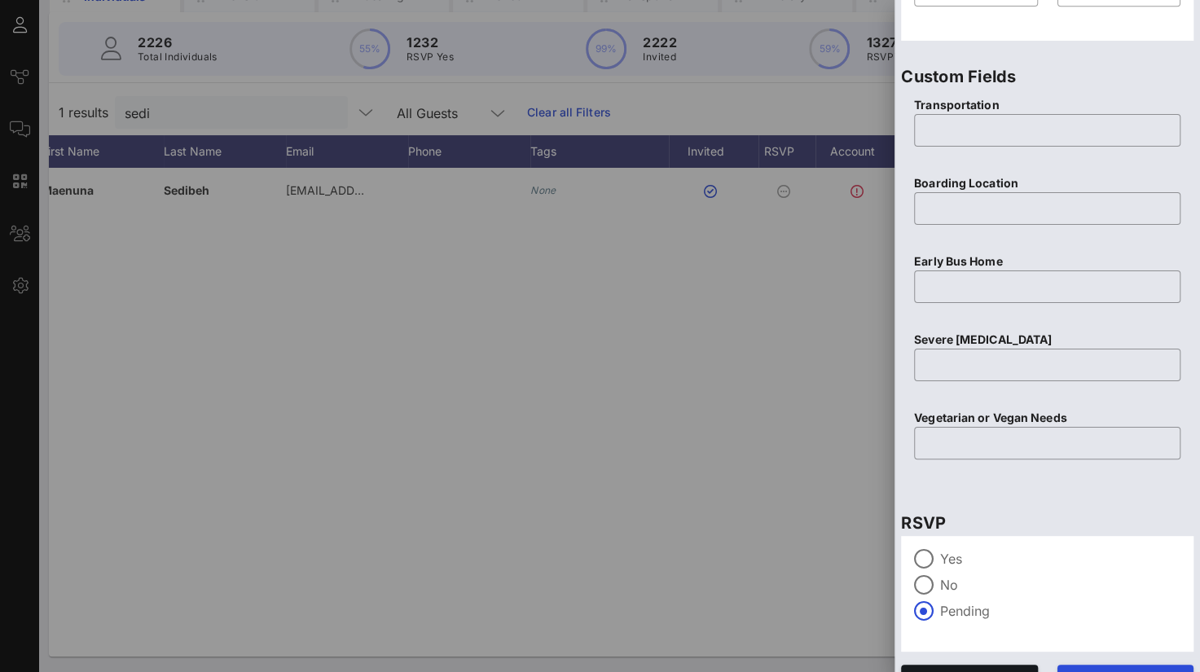
scroll to position [635, 0]
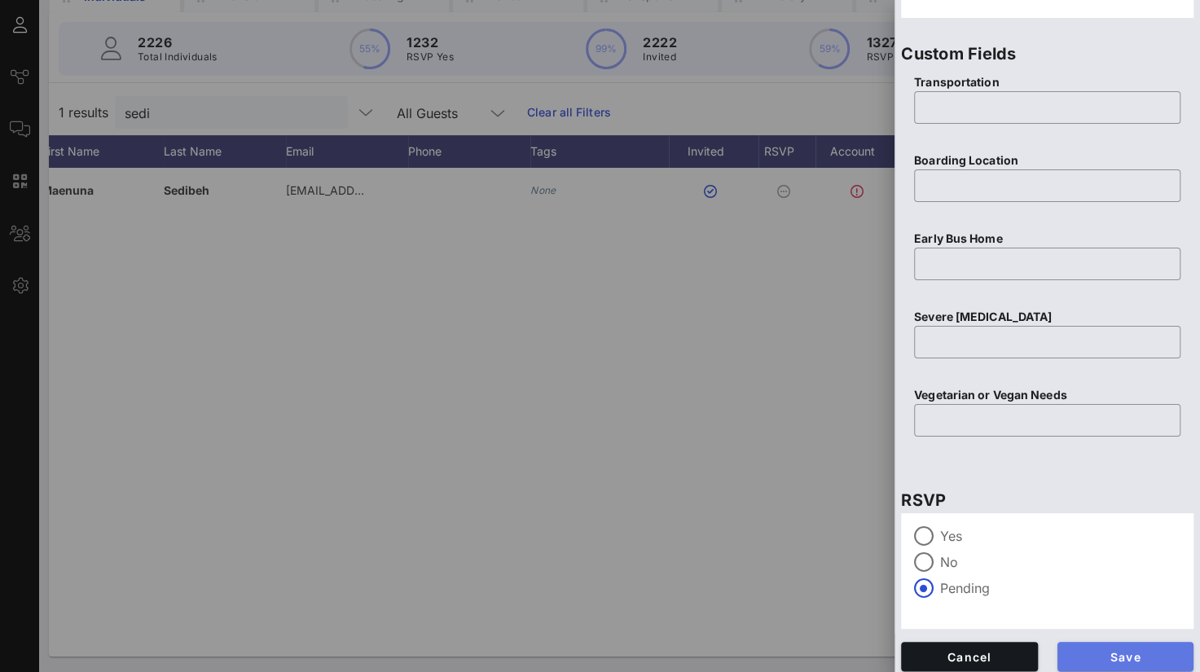
click at [1098, 648] on button "Save" at bounding box center [1125, 656] width 137 height 29
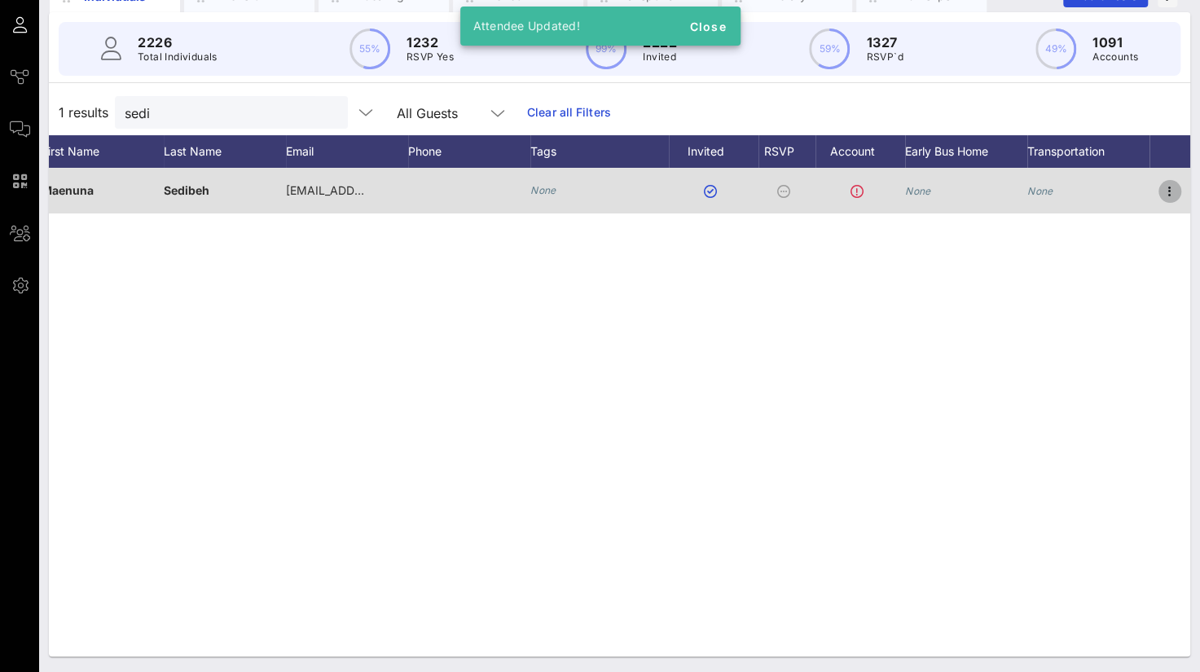
click at [1175, 186] on icon "button" at bounding box center [1170, 192] width 20 height 20
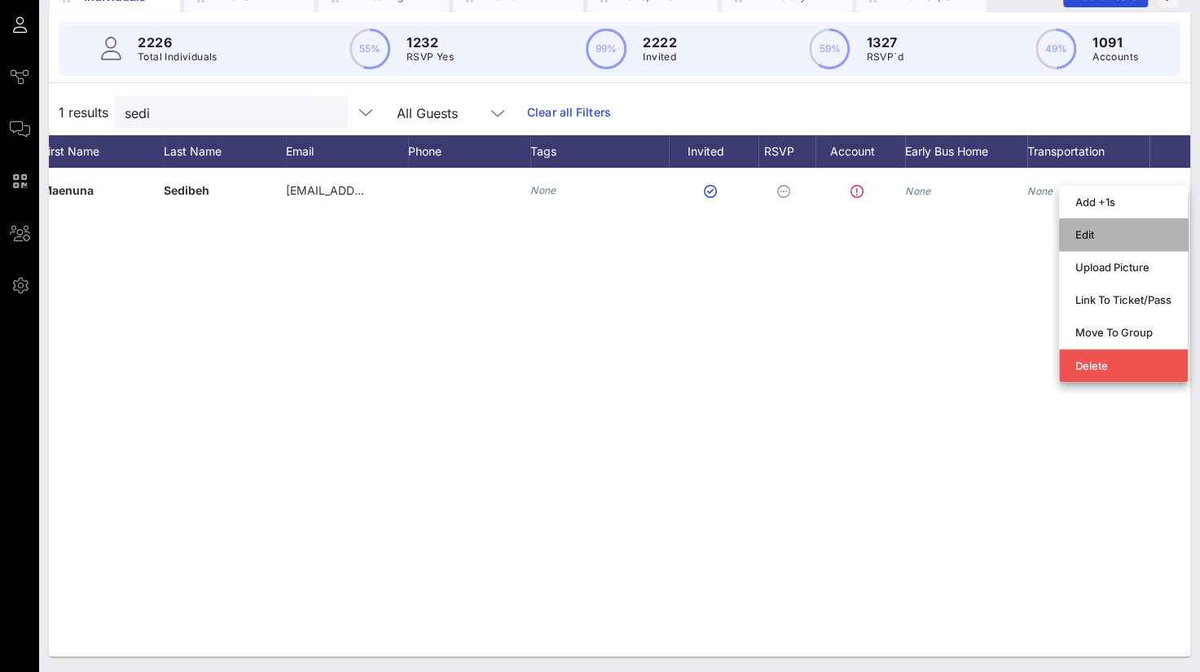
click at [1103, 241] on div "Edit" at bounding box center [1123, 235] width 96 height 26
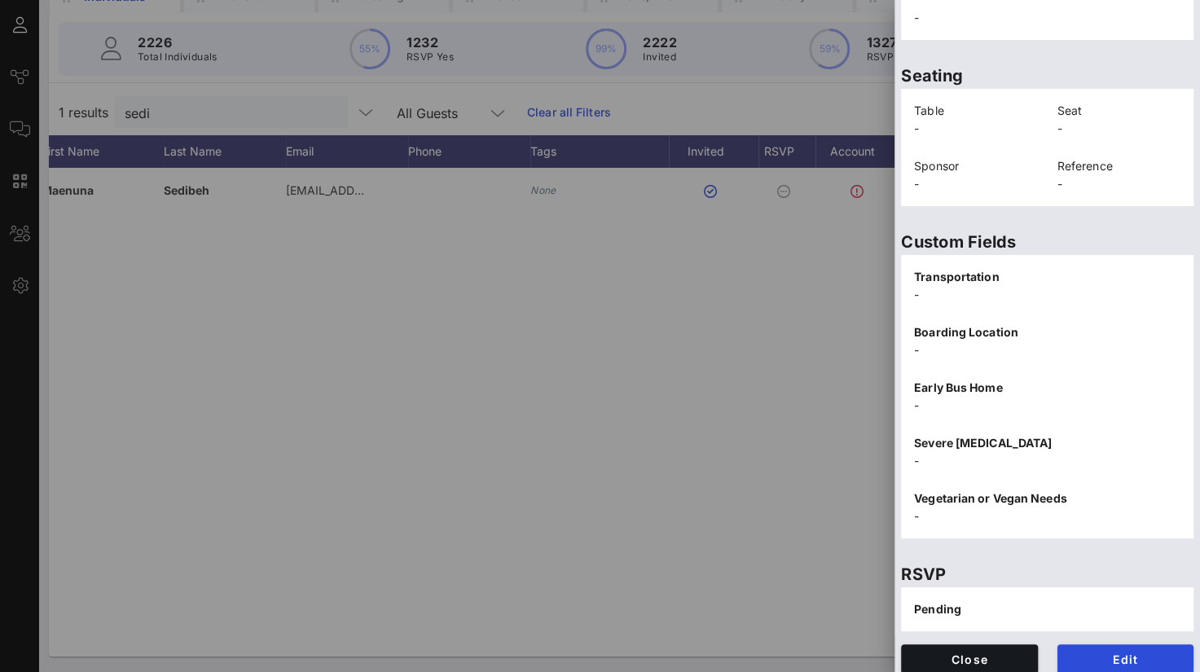
scroll to position [336, 0]
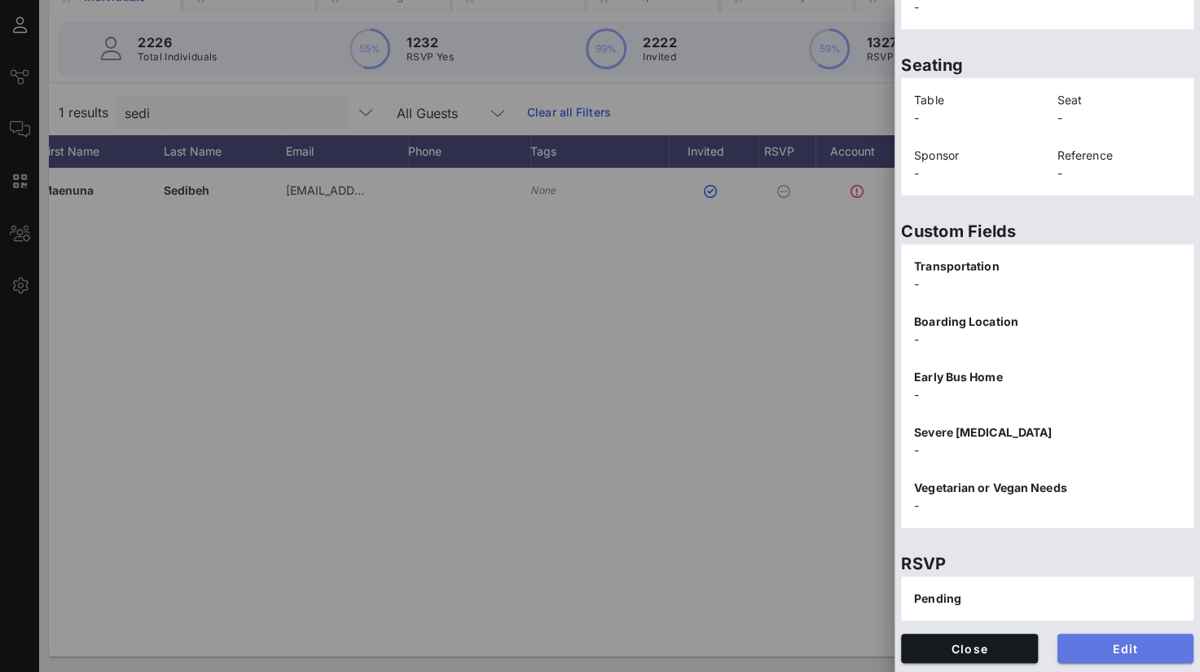
click at [1103, 643] on span "Edit" at bounding box center [1125, 649] width 111 height 14
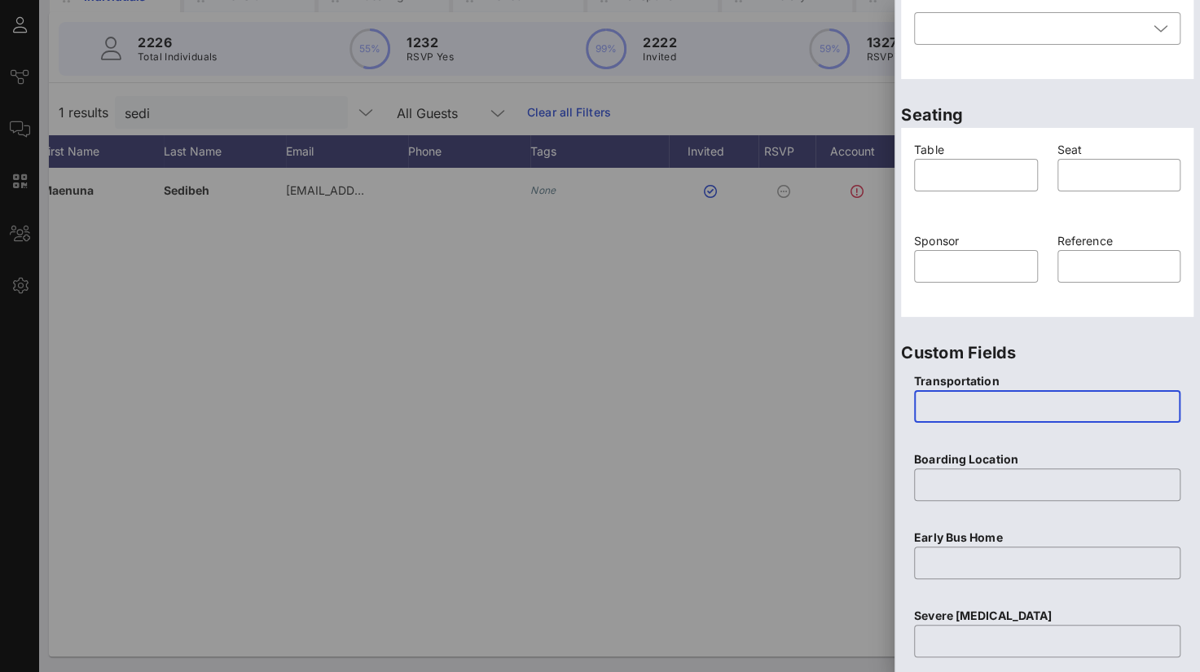
click at [1006, 400] on input "text" at bounding box center [1047, 406] width 247 height 26
type input "None"
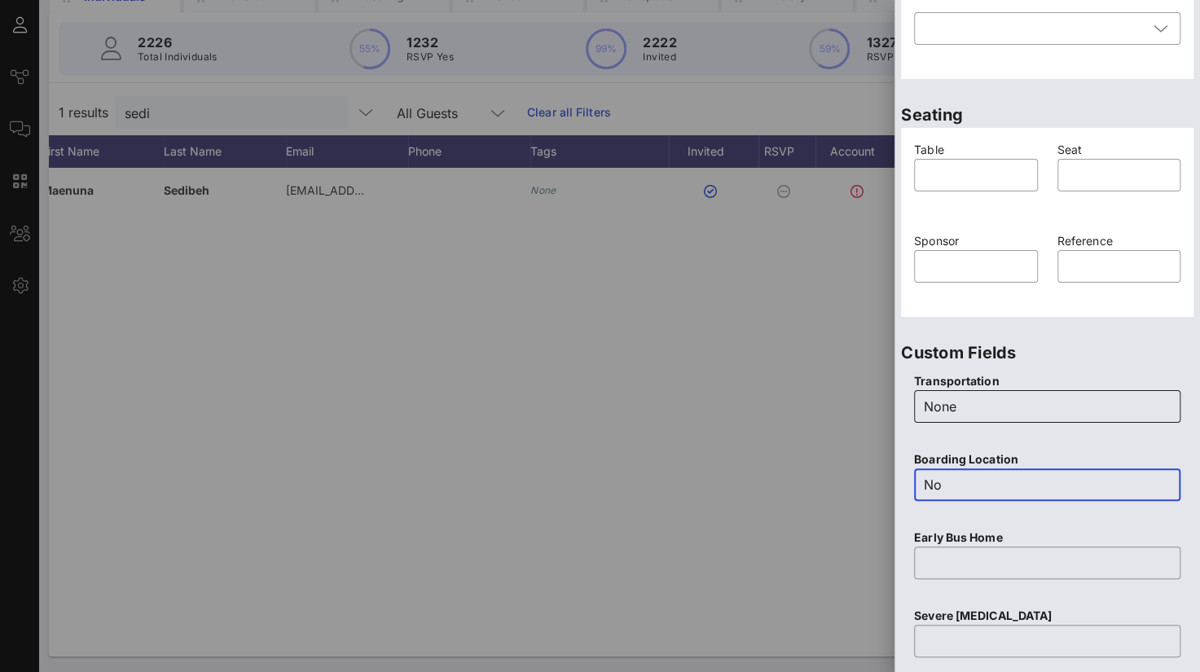
type input "No"
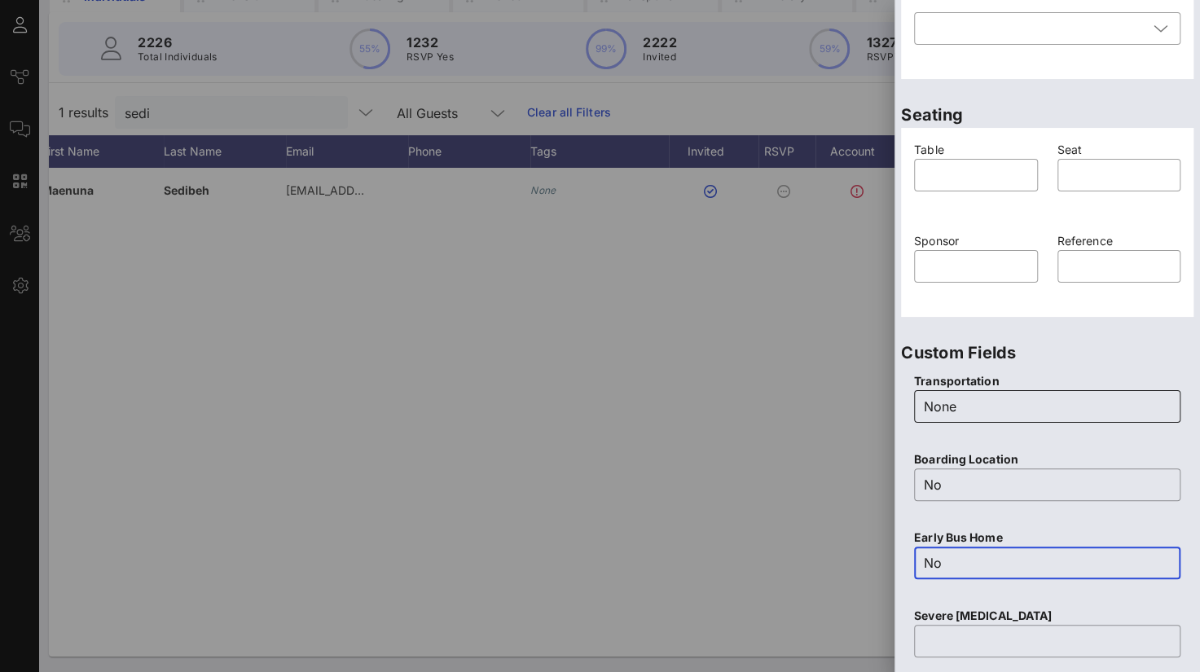
type input "No"
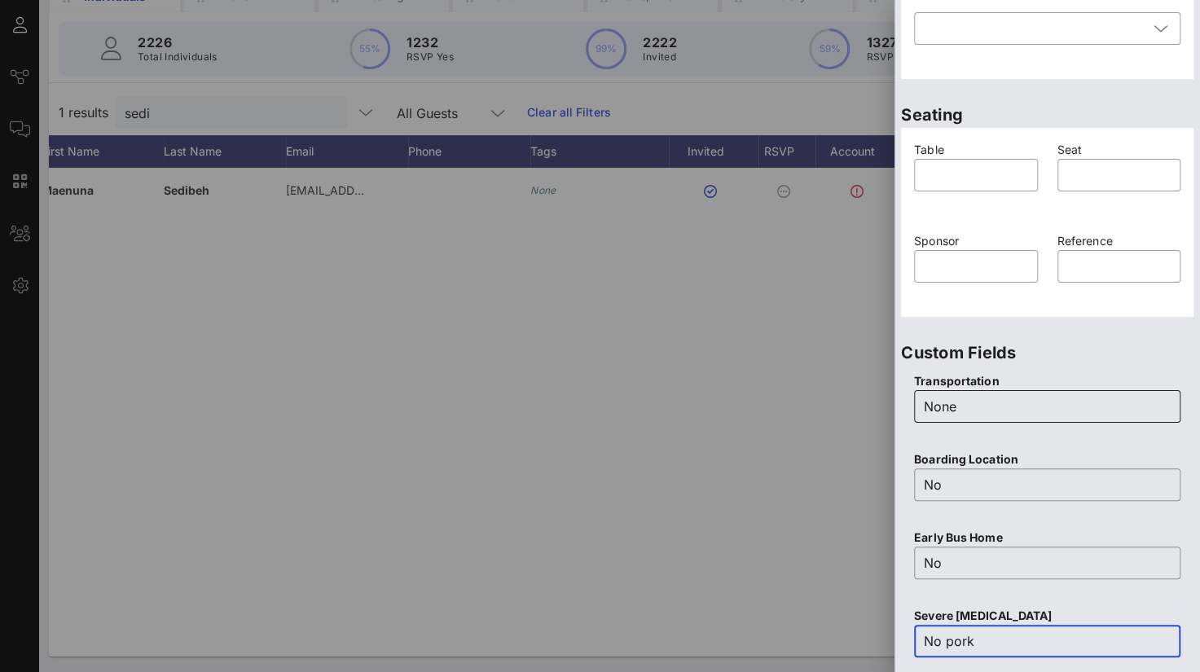
type input "No pork"
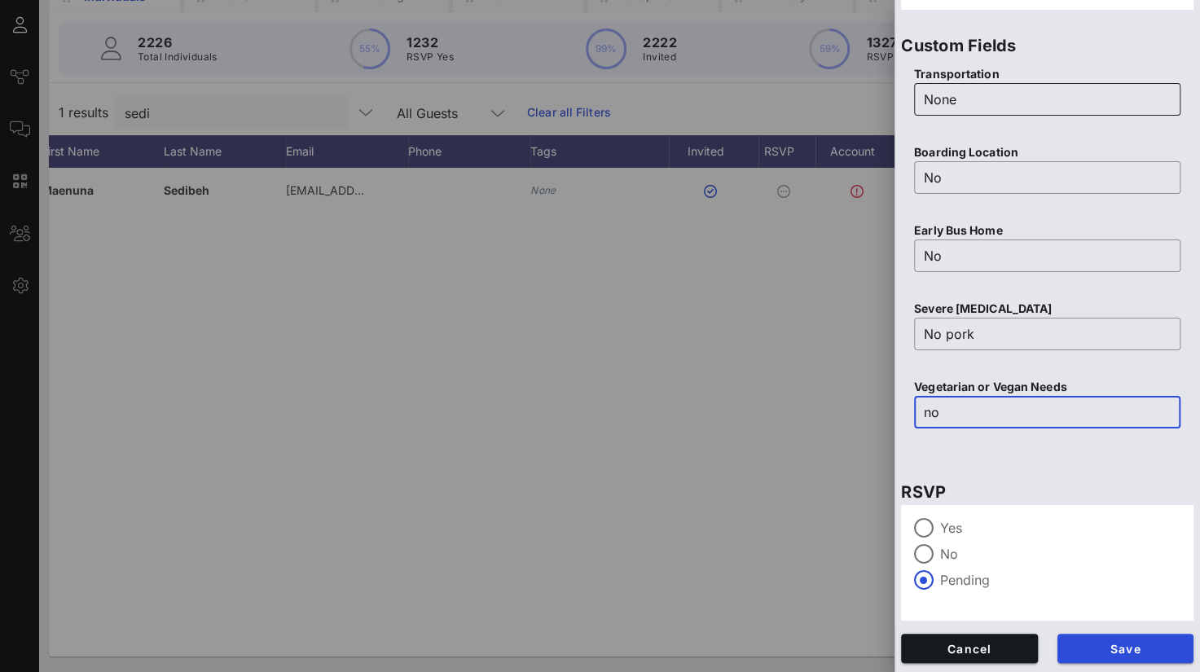
type input "no"
click at [921, 524] on div at bounding box center [924, 528] width 28 height 28
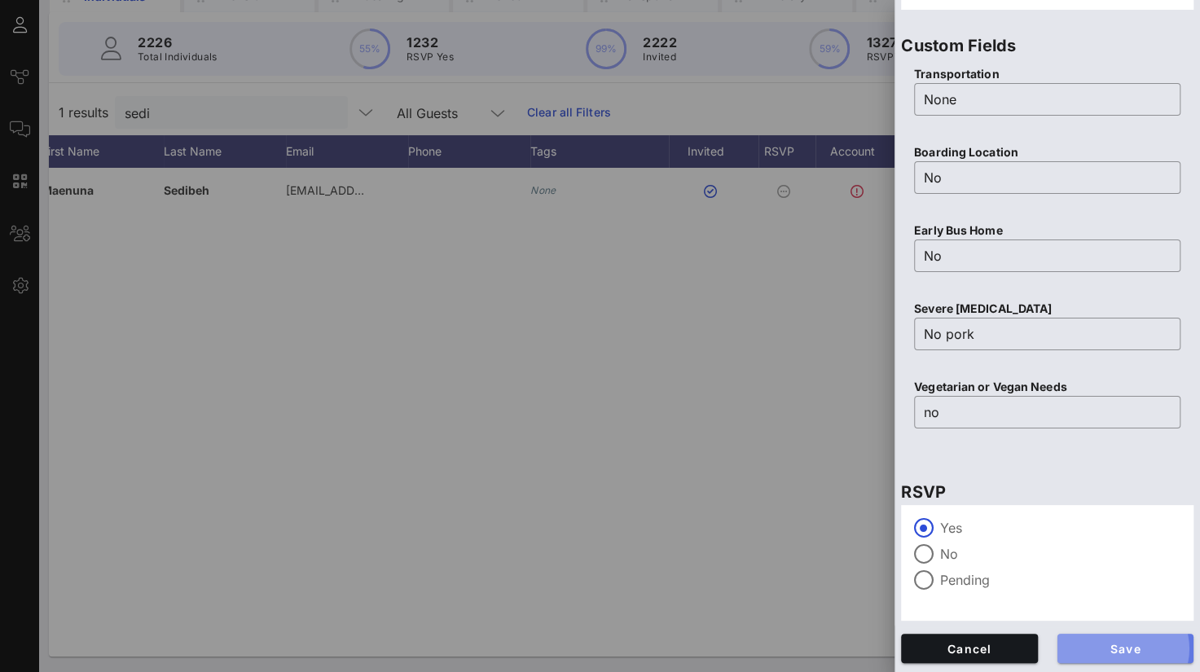
click at [1110, 654] on button "Save" at bounding box center [1125, 648] width 137 height 29
